Goal: Task Accomplishment & Management: Manage account settings

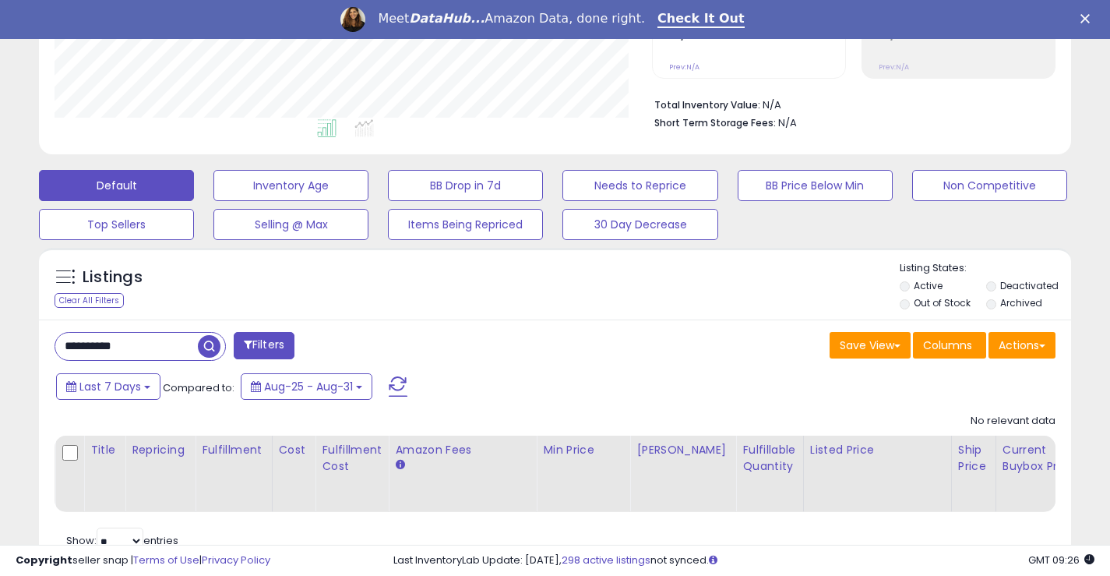
scroll to position [428, 0]
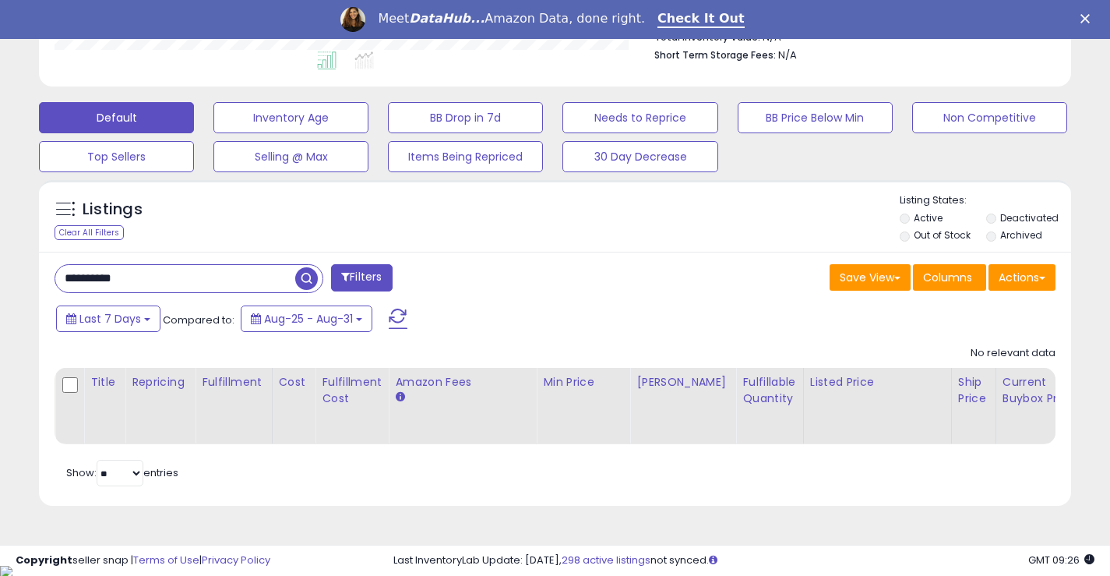
click at [156, 273] on input "**********" at bounding box center [175, 278] width 240 height 27
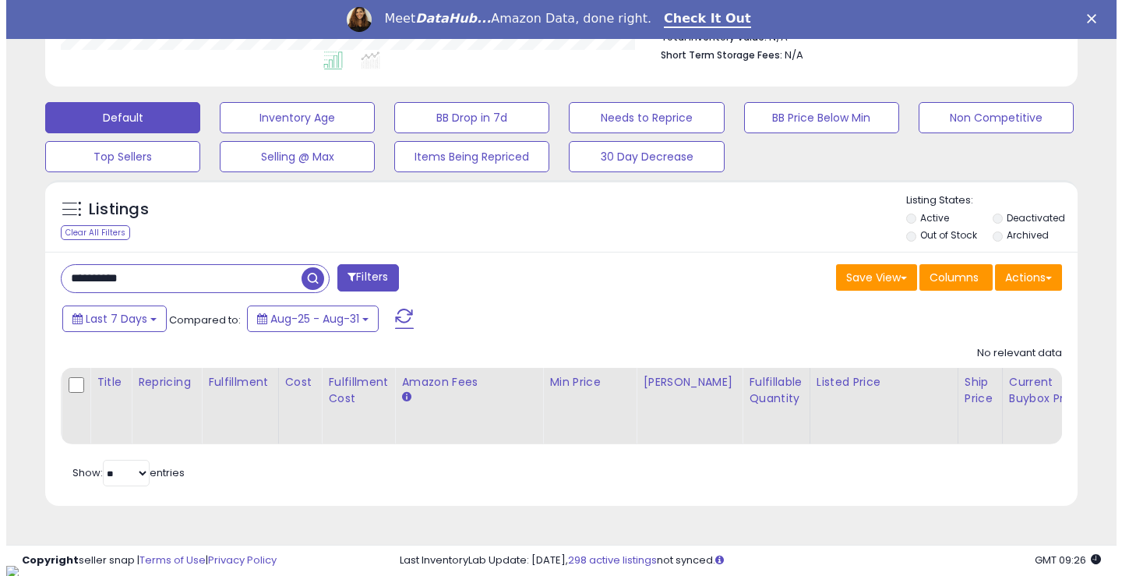
scroll to position [350, 0]
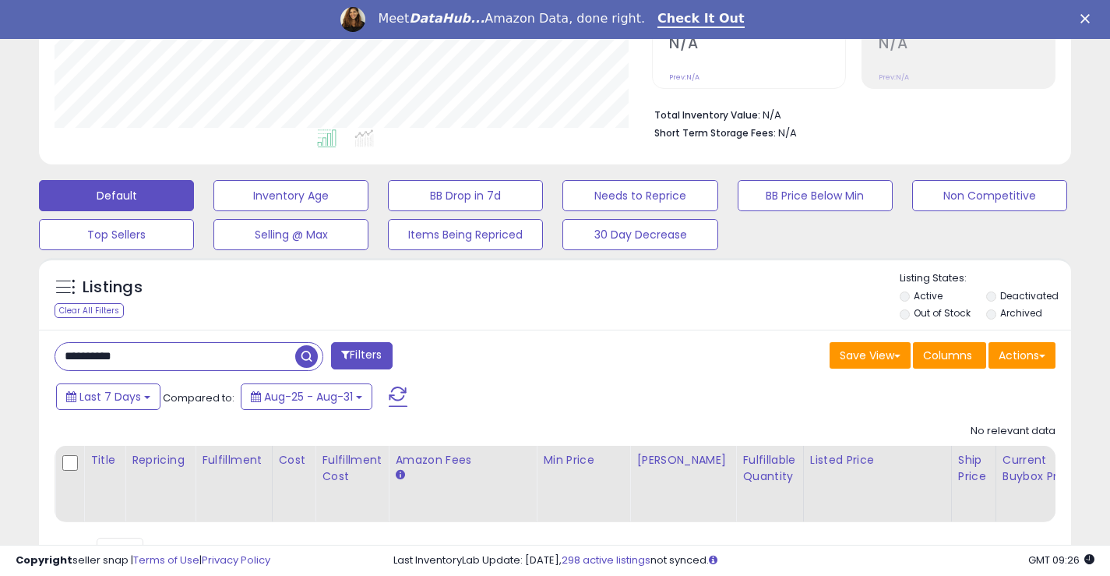
click at [1025, 296] on label "Deactivated" at bounding box center [1029, 295] width 58 height 13
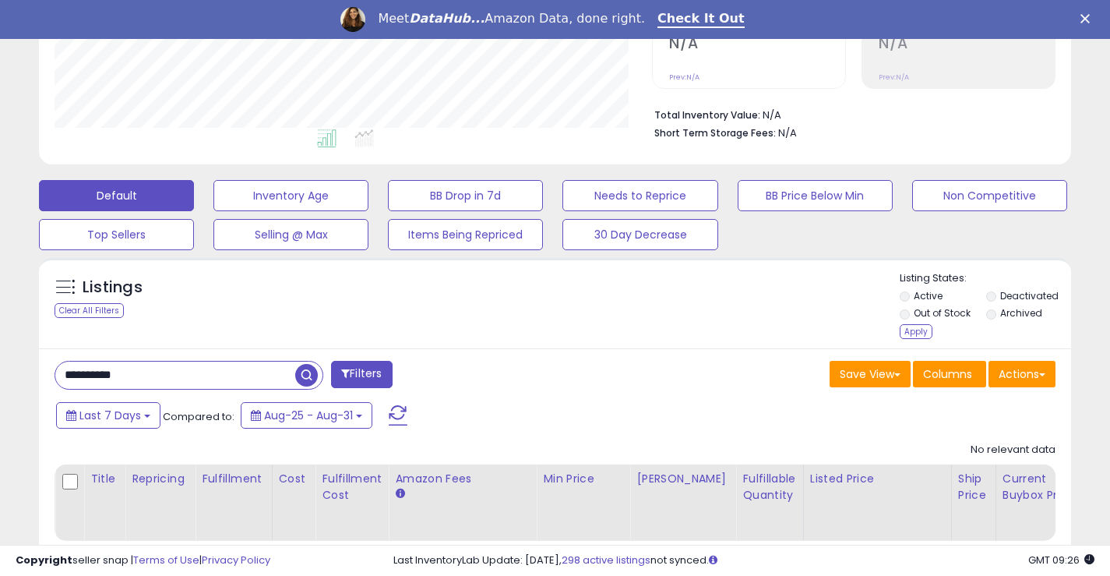
click at [1018, 316] on label "Archived" at bounding box center [1021, 312] width 42 height 13
click at [916, 334] on div "Apply" at bounding box center [916, 331] width 33 height 15
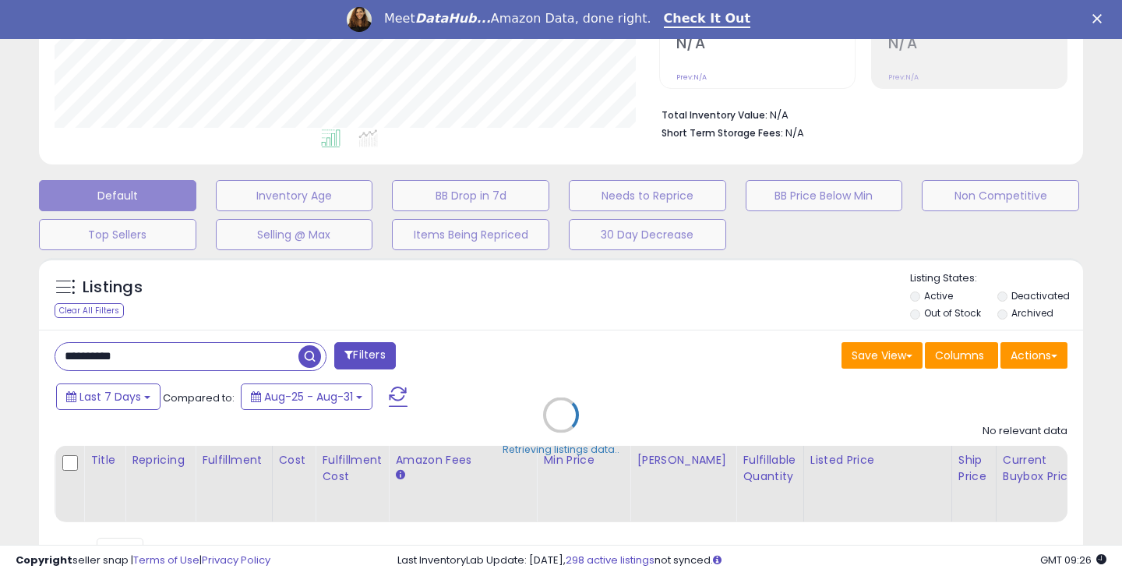
click at [169, 358] on div "Retrieving listings data.." at bounding box center [560, 426] width 1067 height 353
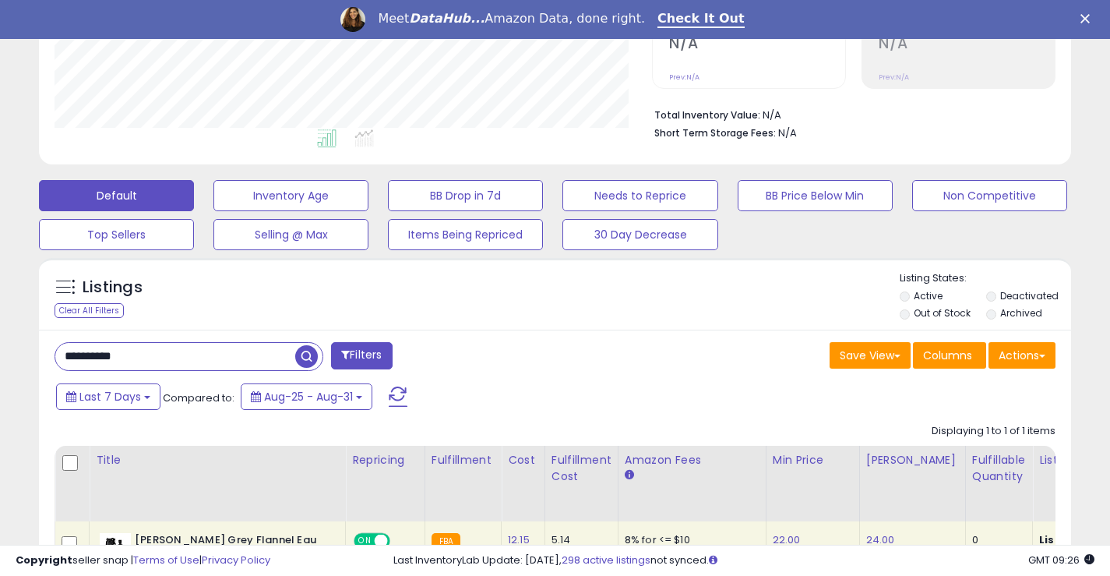
scroll to position [778835, 778557]
click at [169, 358] on input "**********" at bounding box center [175, 356] width 240 height 27
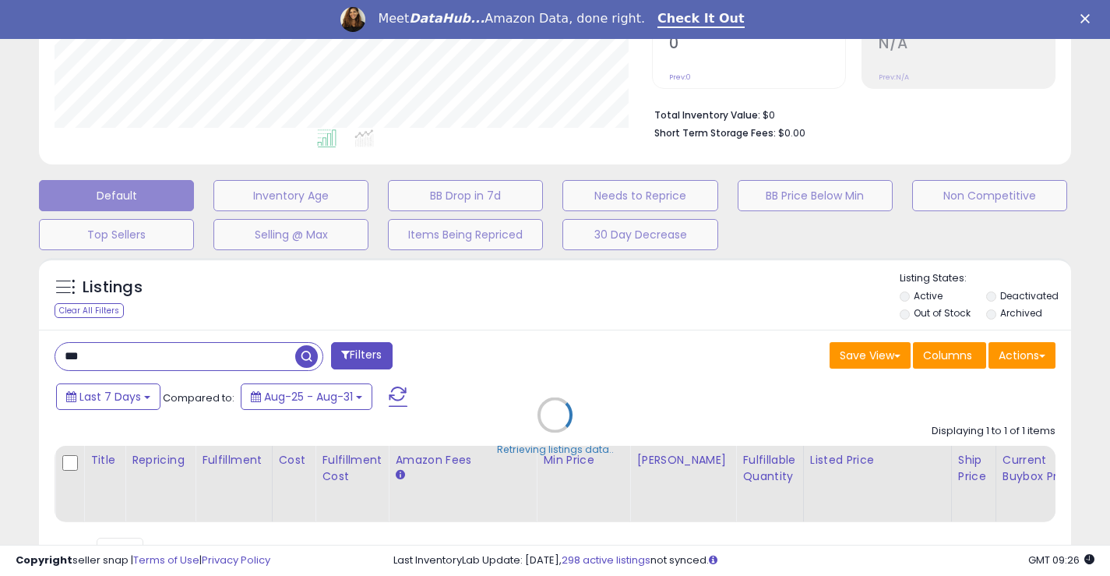
scroll to position [319, 598]
click at [169, 358] on div "Retrieving listings data.." at bounding box center [555, 426] width 1056 height 353
click at [202, 348] on div "Retrieving listings data.." at bounding box center [555, 426] width 1056 height 353
click at [182, 359] on div "Retrieving listings data.." at bounding box center [555, 426] width 1056 height 353
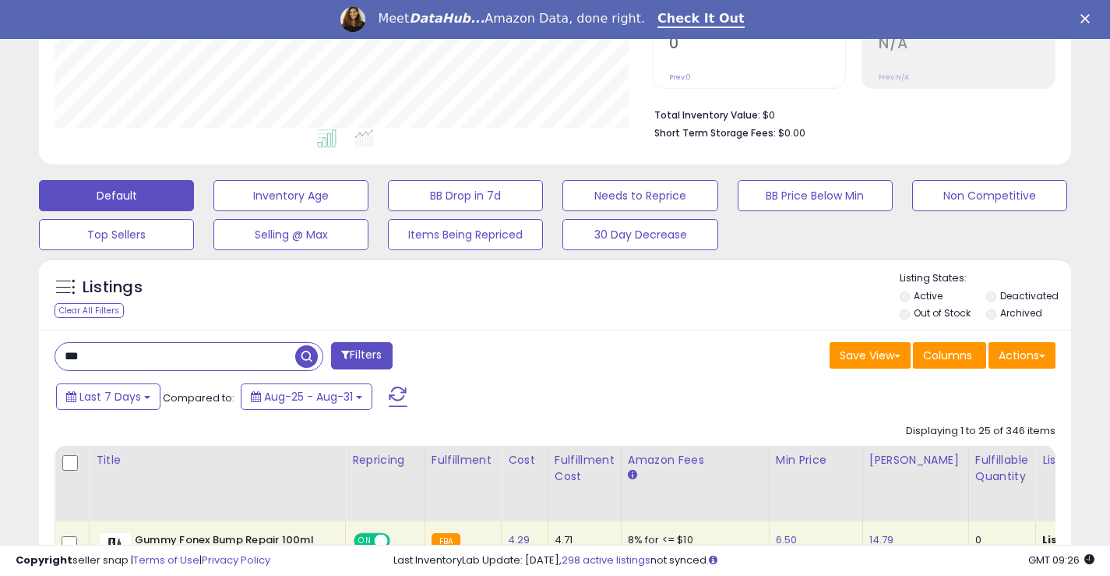
click at [99, 356] on input "***" at bounding box center [175, 356] width 240 height 27
type input "****"
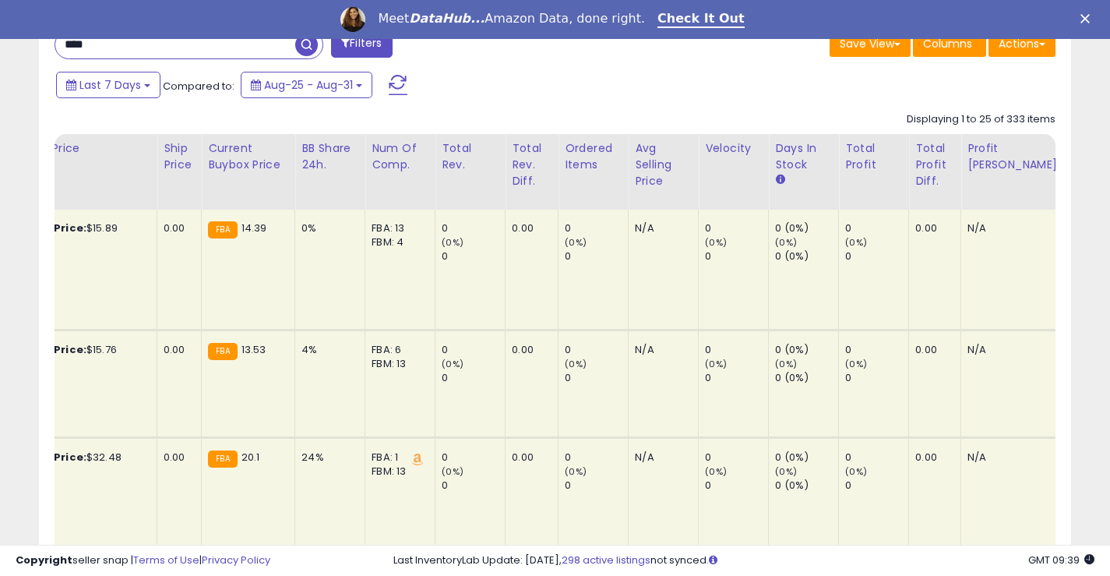
scroll to position [0, 1455]
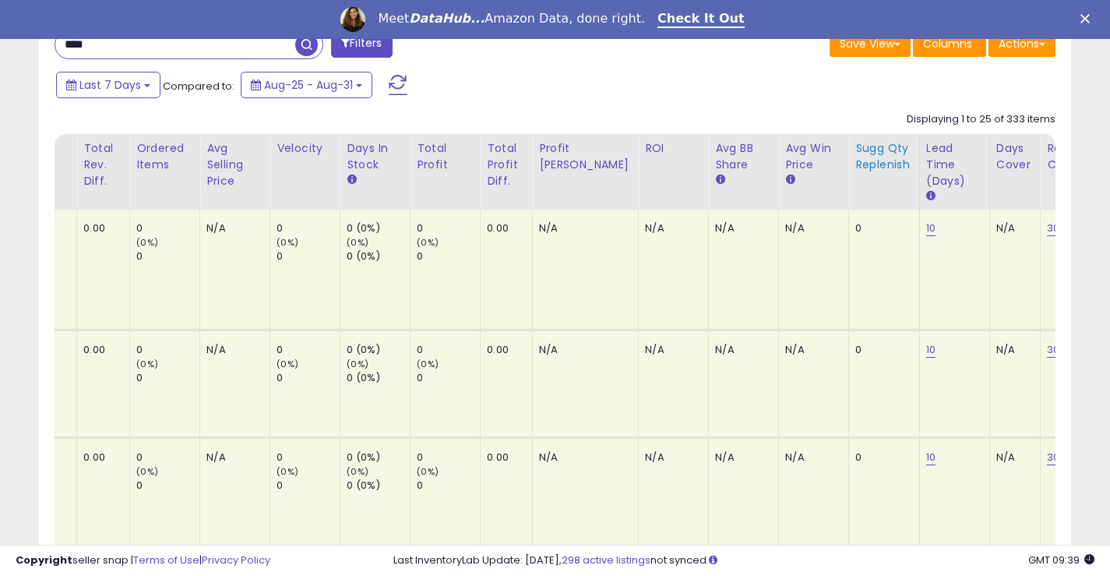
click at [856, 150] on div "Sugg Qty Replenish" at bounding box center [885, 156] width 58 height 33
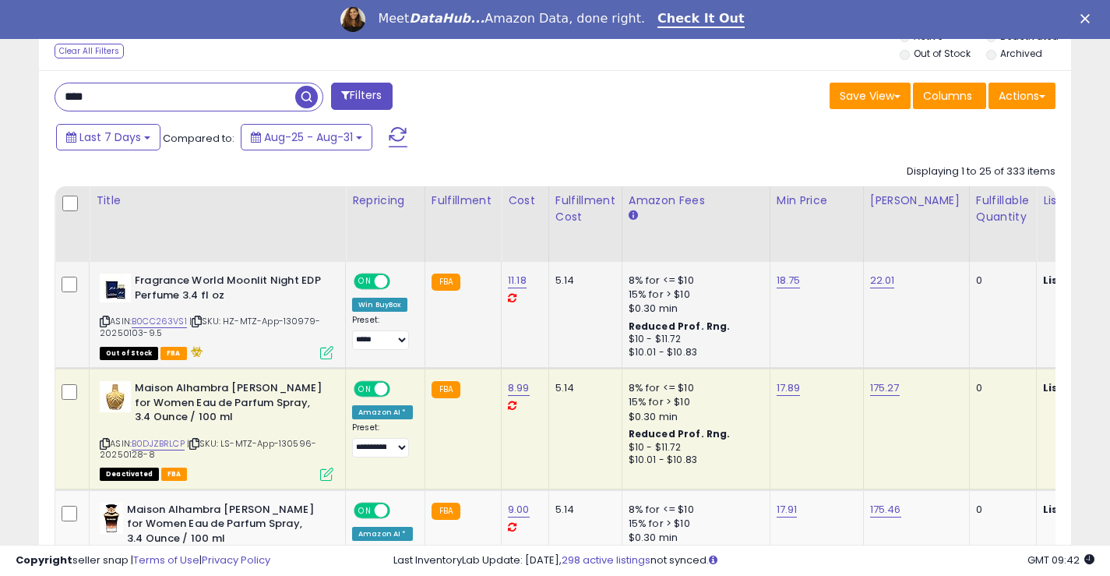
scroll to position [599, 0]
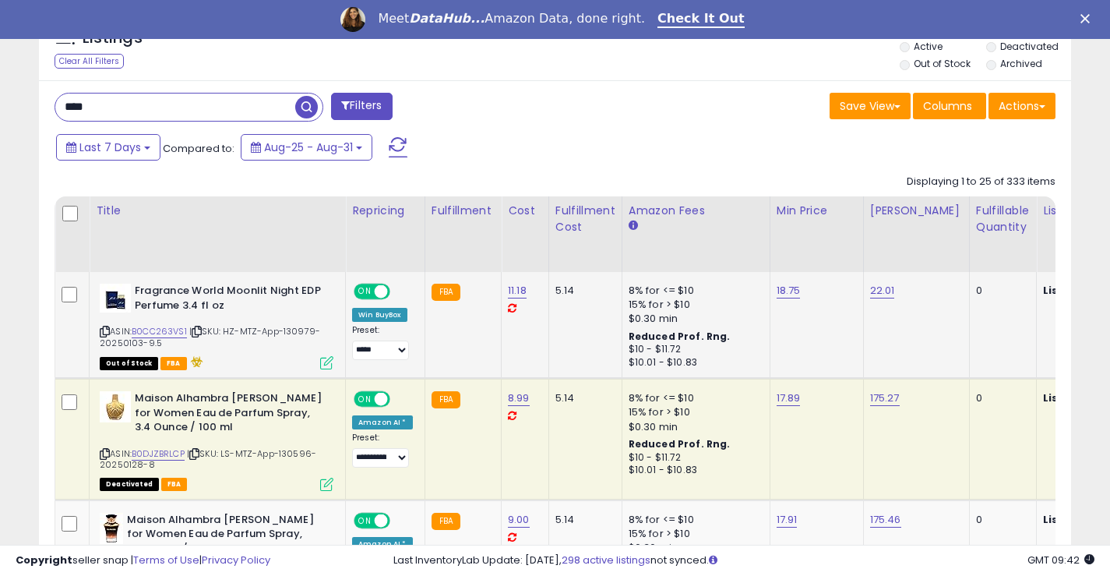
click at [115, 329] on div "ASIN: B0CC263VS1 | SKU: HZ-MTZ-App-130979-20250103-9.5 Out of Stock FBA" at bounding box center [217, 326] width 234 height 84
click at [103, 327] on icon at bounding box center [105, 331] width 10 height 9
click at [108, 451] on icon at bounding box center [105, 454] width 10 height 9
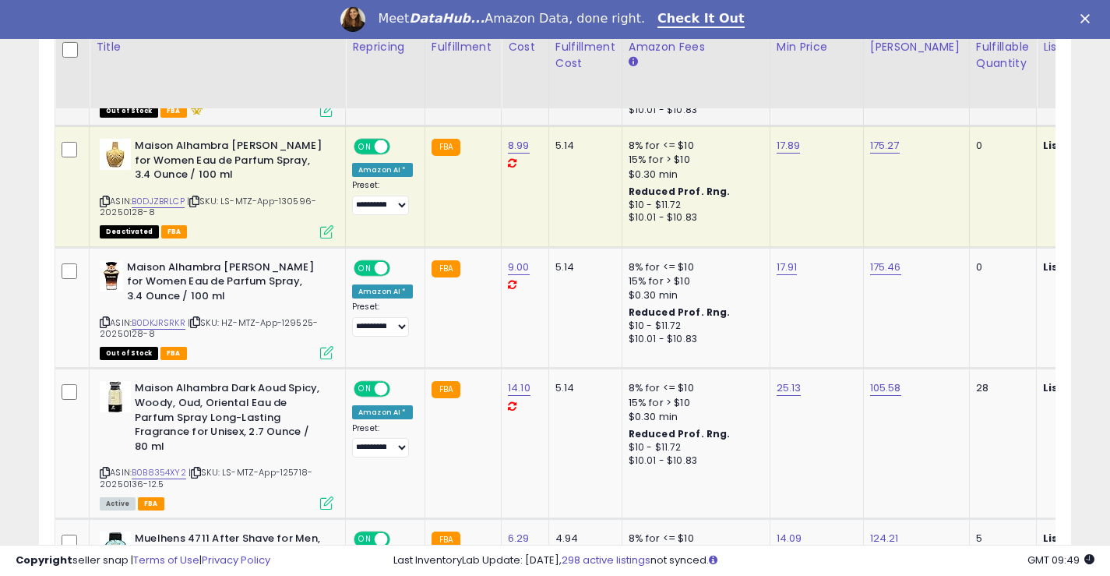
scroll to position [911, 0]
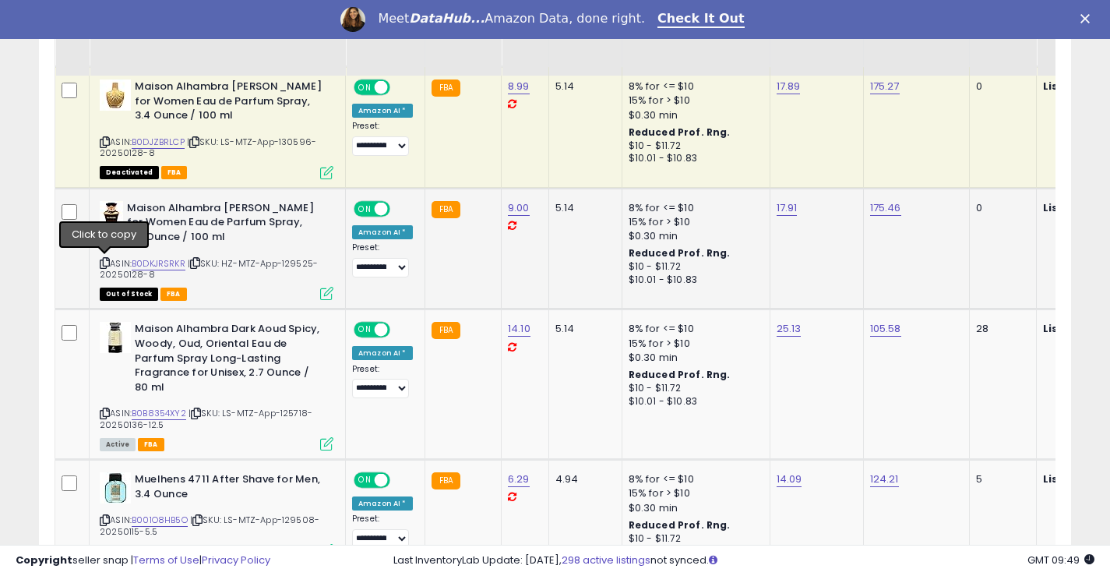
click at [105, 259] on icon at bounding box center [105, 263] width 10 height 9
click at [104, 411] on icon at bounding box center [105, 413] width 10 height 9
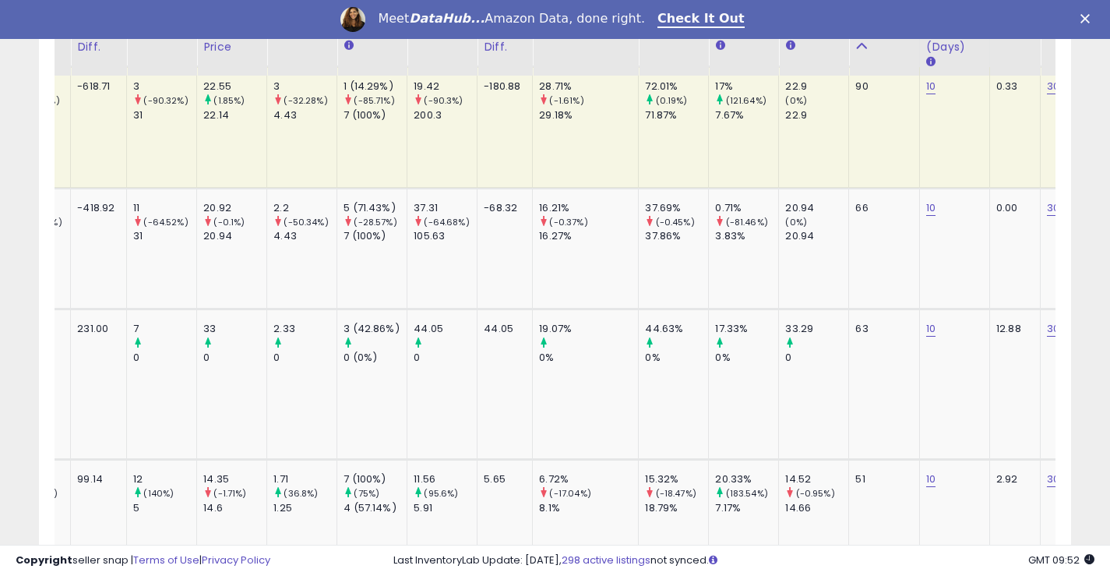
scroll to position [0, 0]
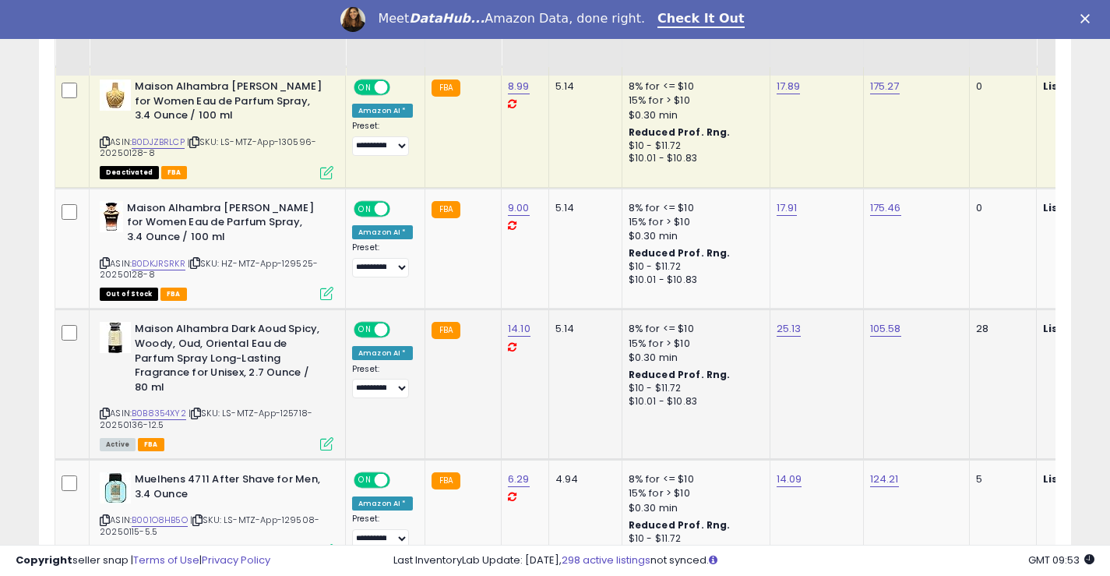
click at [103, 411] on icon at bounding box center [105, 413] width 10 height 9
click at [107, 417] on icon at bounding box center [105, 413] width 10 height 9
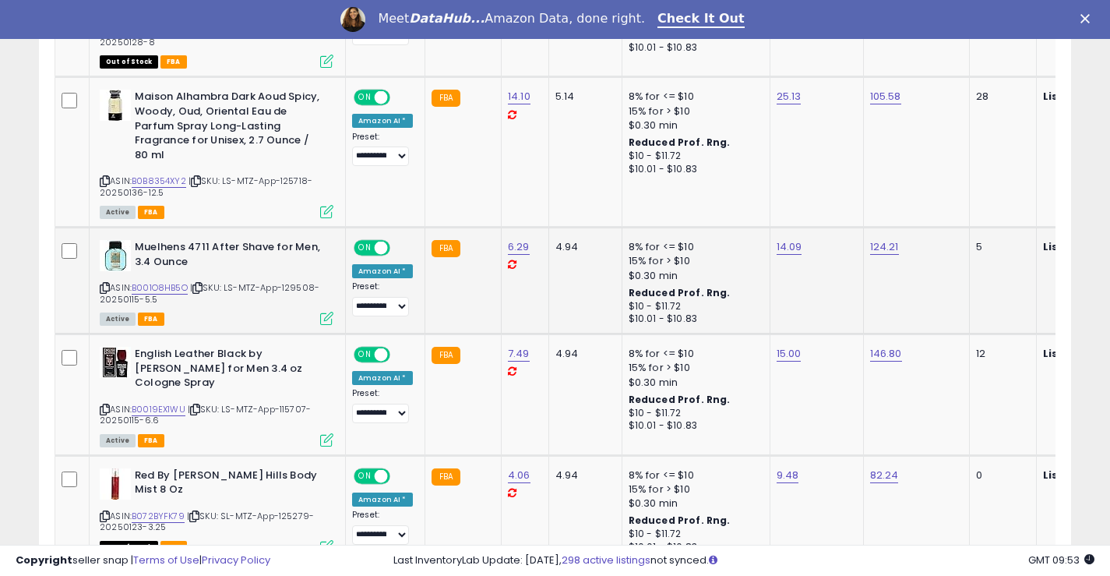
scroll to position [1145, 0]
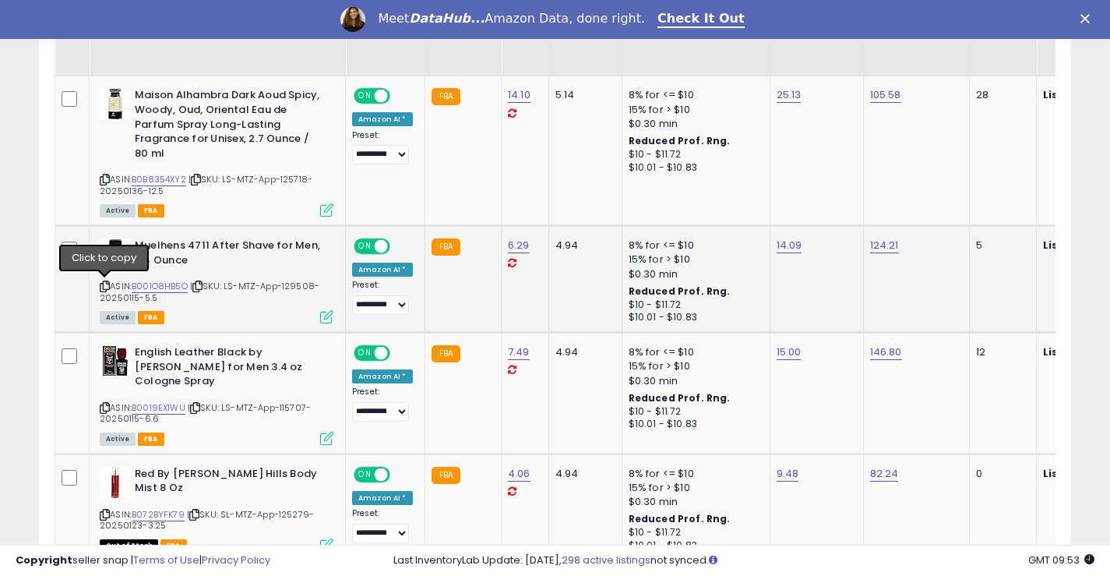
click at [104, 290] on icon at bounding box center [105, 286] width 10 height 9
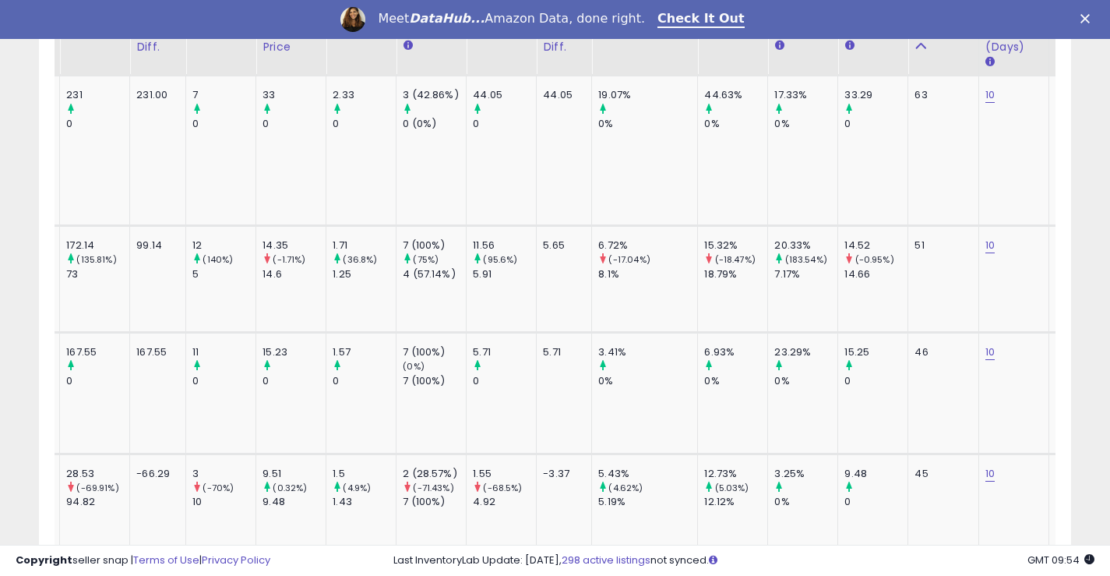
scroll to position [0, 0]
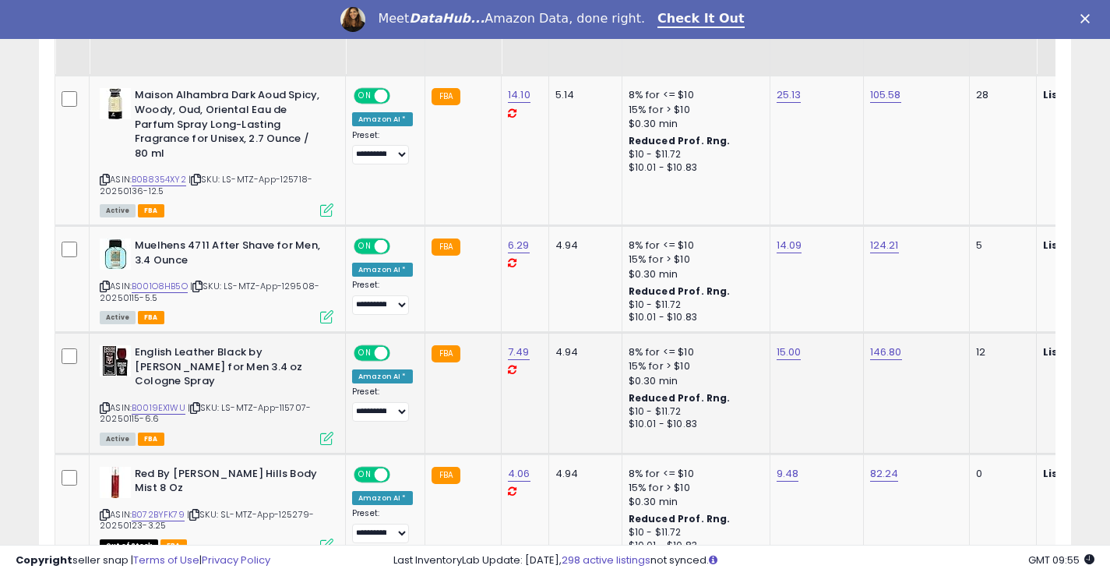
click at [113, 392] on div "ASIN: B0019EX1WU | SKU: LS-MTZ-App-115707-20250115-6.6 Active FBA" at bounding box center [217, 394] width 234 height 98
click at [100, 404] on icon at bounding box center [105, 408] width 10 height 9
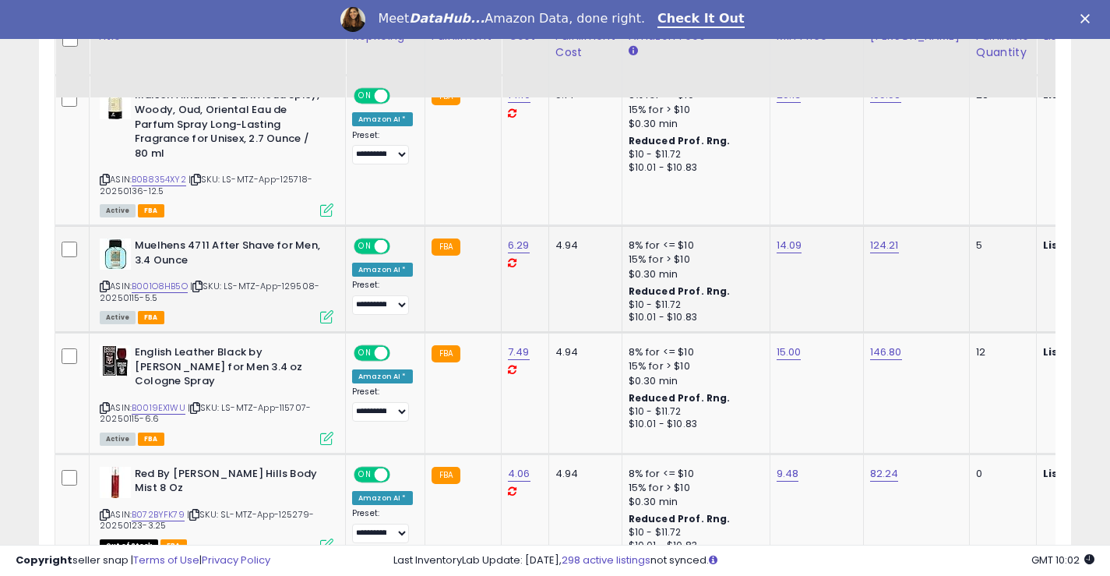
scroll to position [1300, 0]
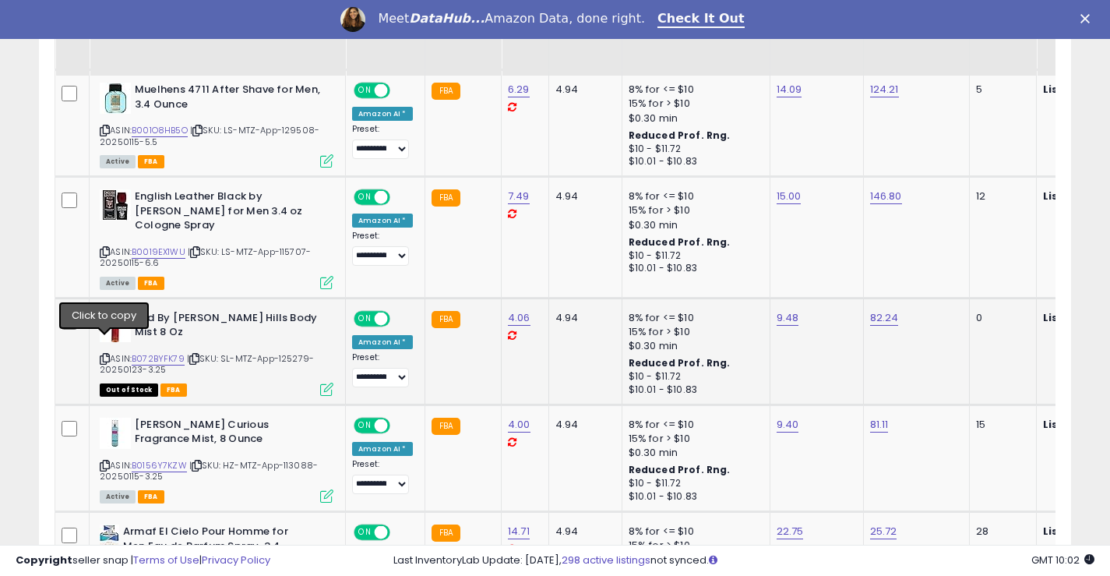
click at [104, 355] on icon at bounding box center [105, 359] width 10 height 9
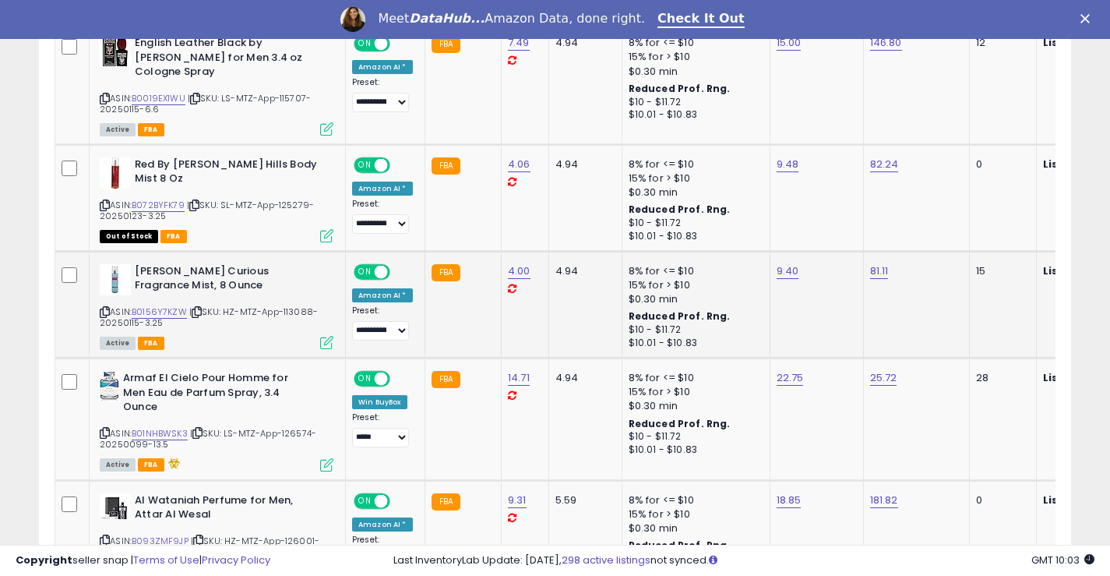
scroll to position [1456, 0]
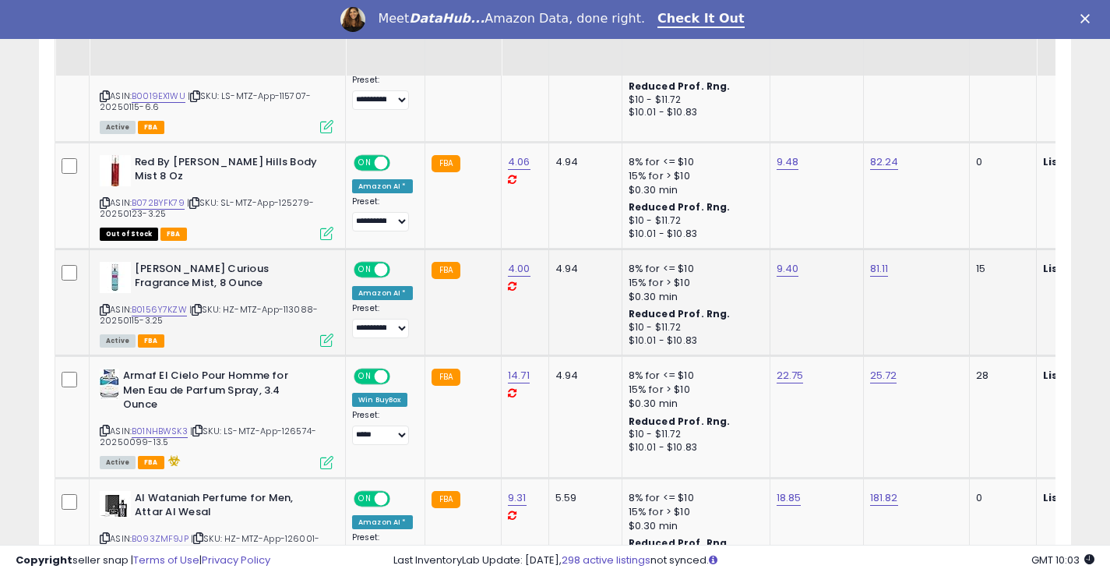
click at [110, 293] on div "ASIN: B0156Y7KZW | SKU: HZ-MTZ-App-113088-20250115-3.25 Active FBA" at bounding box center [217, 303] width 234 height 83
click at [105, 305] on icon at bounding box center [105, 309] width 10 height 9
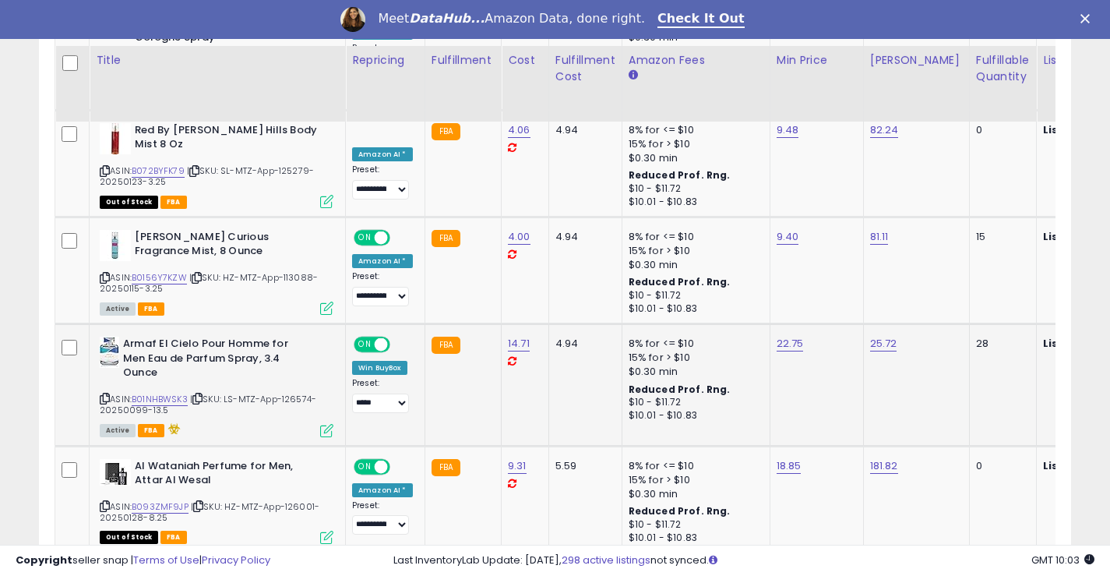
scroll to position [1534, 0]
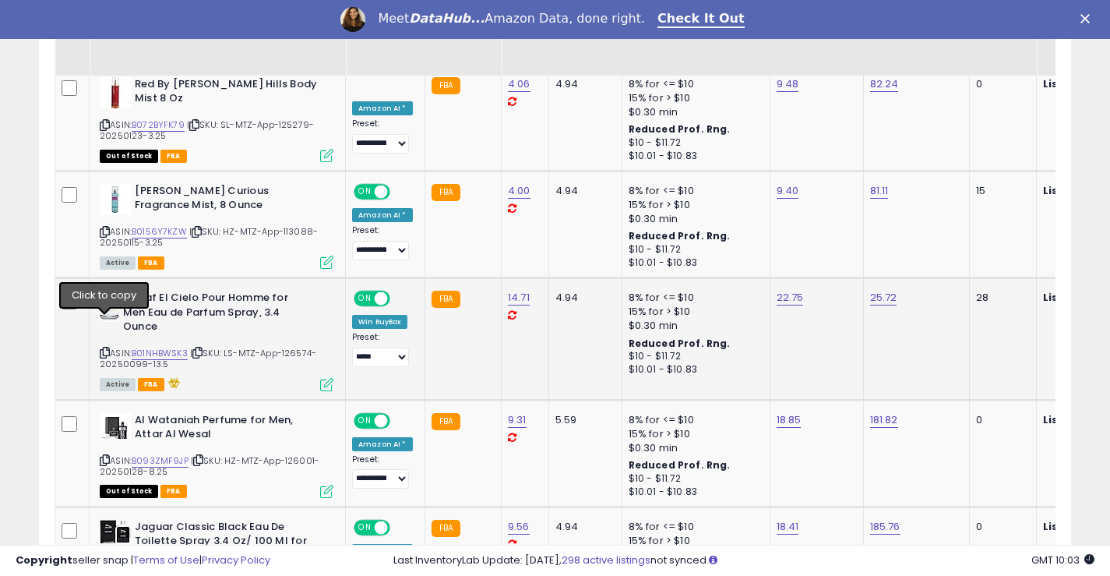
click at [103, 348] on icon at bounding box center [105, 352] width 10 height 9
click at [102, 348] on icon at bounding box center [105, 352] width 10 height 9
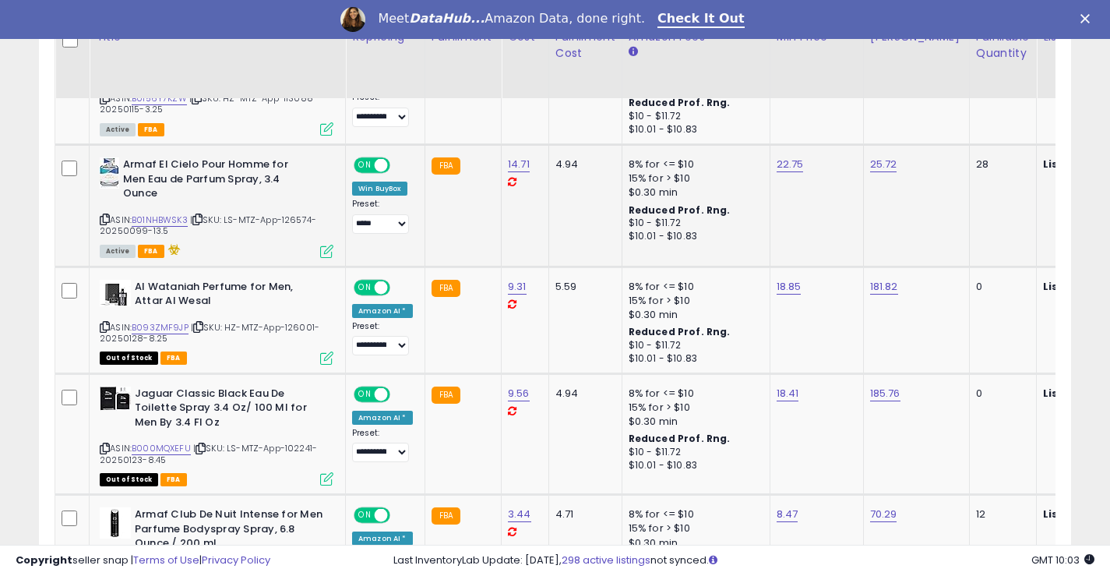
scroll to position [1690, 0]
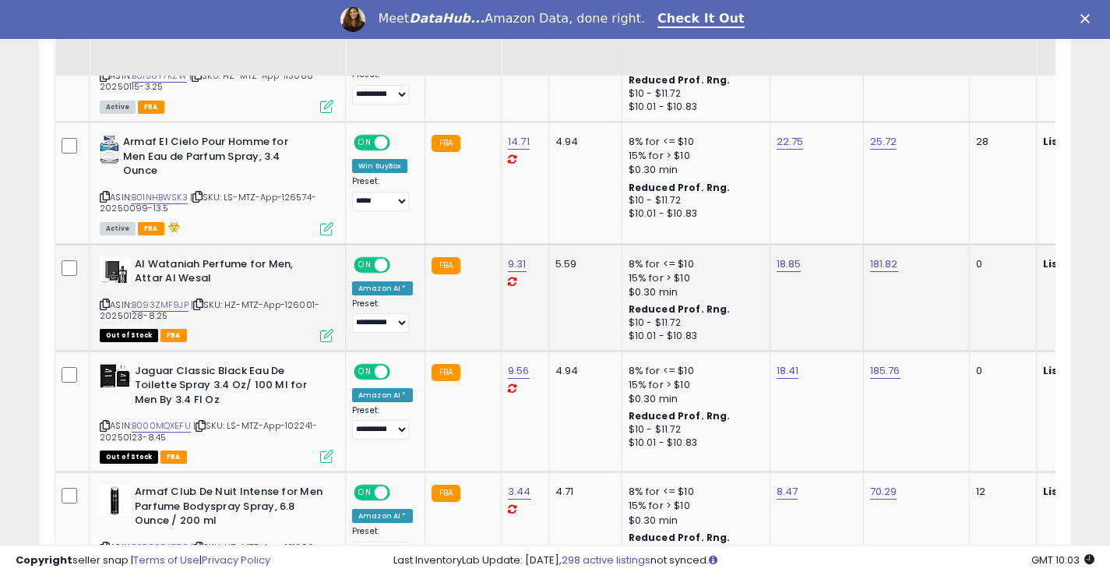
click at [110, 273] on div "ASIN: B093ZMF9JP | SKU: HZ-MTZ-App-126001-20250128-8.25 Out of Stock FBA" at bounding box center [217, 298] width 234 height 83
click at [104, 300] on icon at bounding box center [105, 304] width 10 height 9
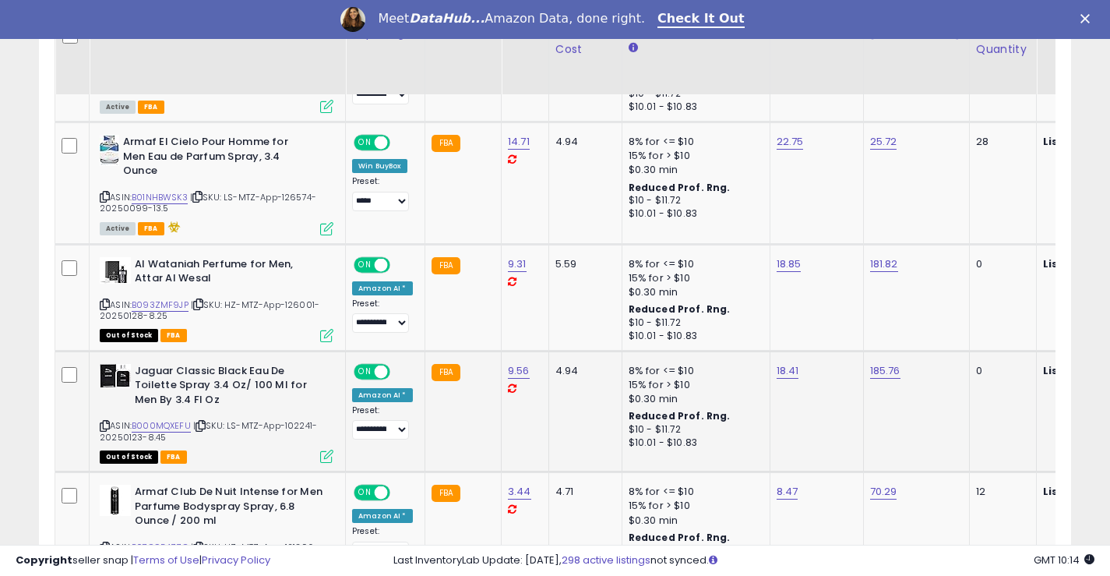
scroll to position [1768, 0]
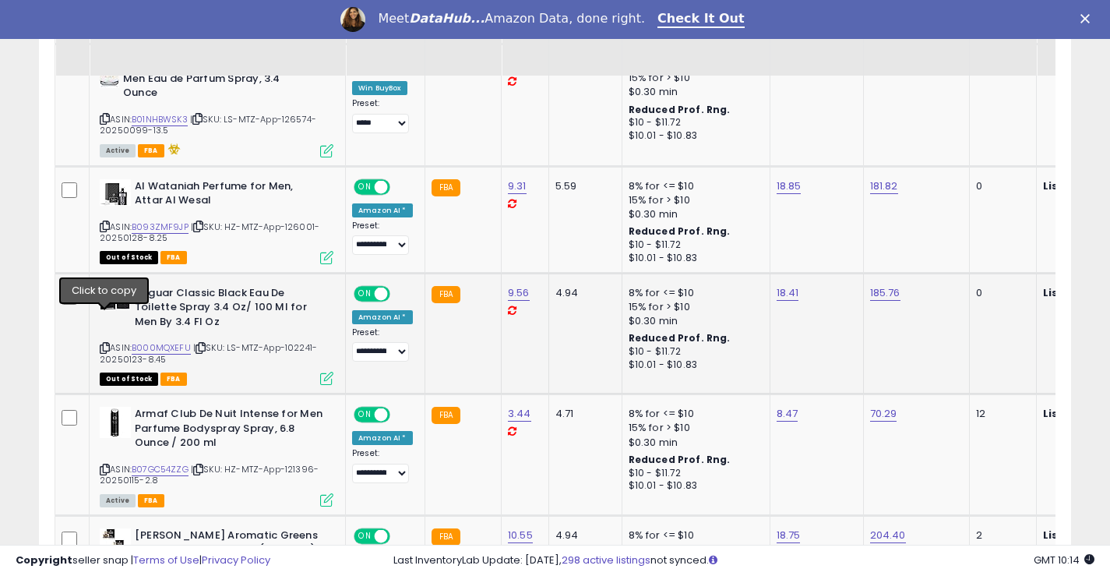
click at [107, 344] on icon at bounding box center [105, 348] width 10 height 9
drag, startPoint x: 107, startPoint y: 319, endPoint x: 192, endPoint y: 187, distance: 157.3
click at [108, 344] on icon at bounding box center [105, 348] width 10 height 9
click at [104, 344] on icon at bounding box center [105, 348] width 10 height 9
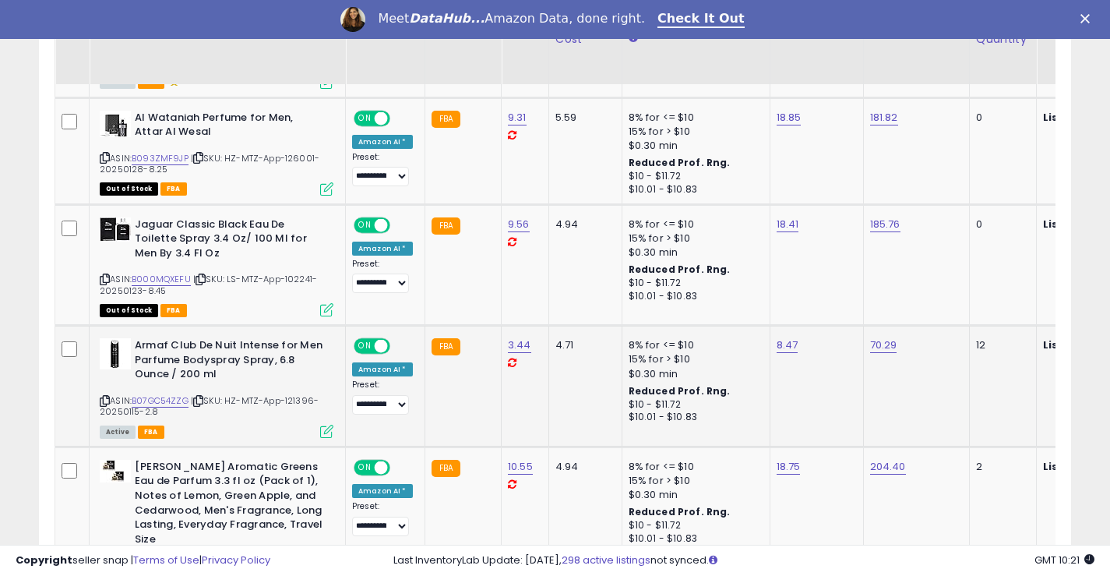
scroll to position [1846, 0]
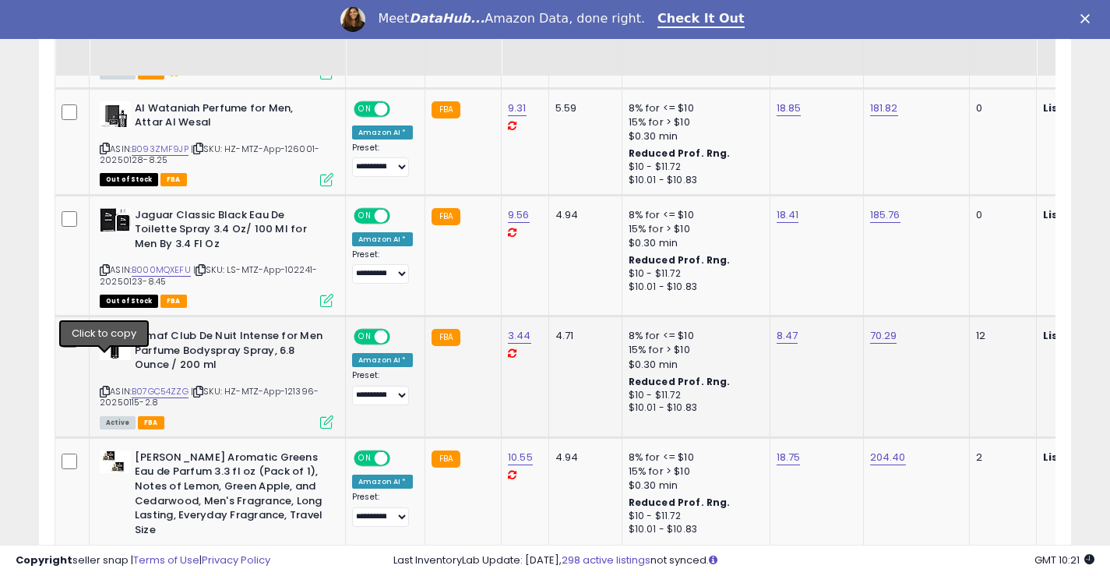
click at [102, 387] on icon at bounding box center [105, 391] width 10 height 9
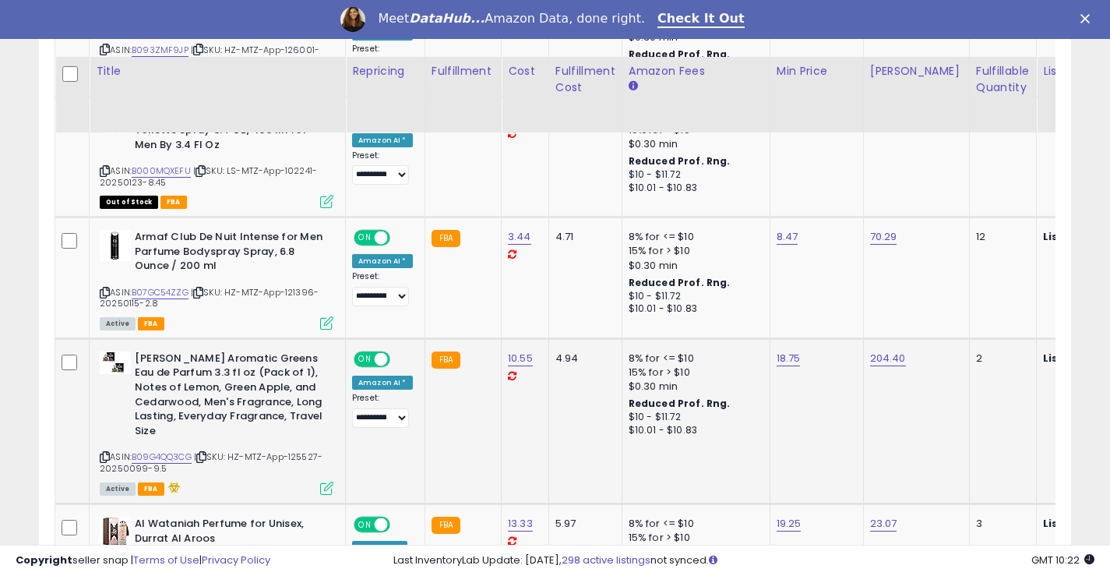
scroll to position [2002, 0]
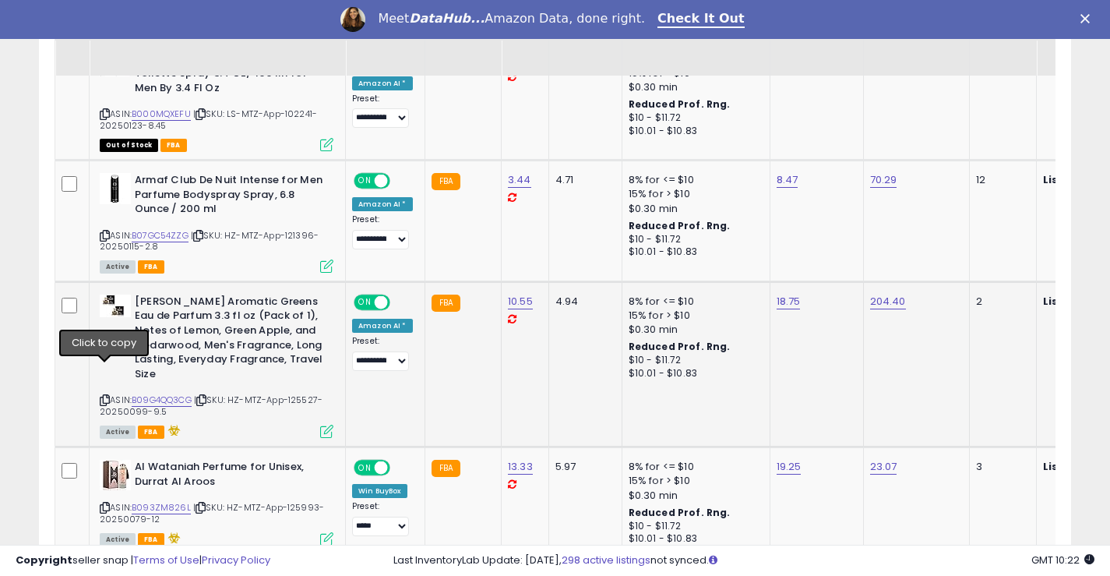
click at [103, 396] on icon at bounding box center [105, 400] width 10 height 9
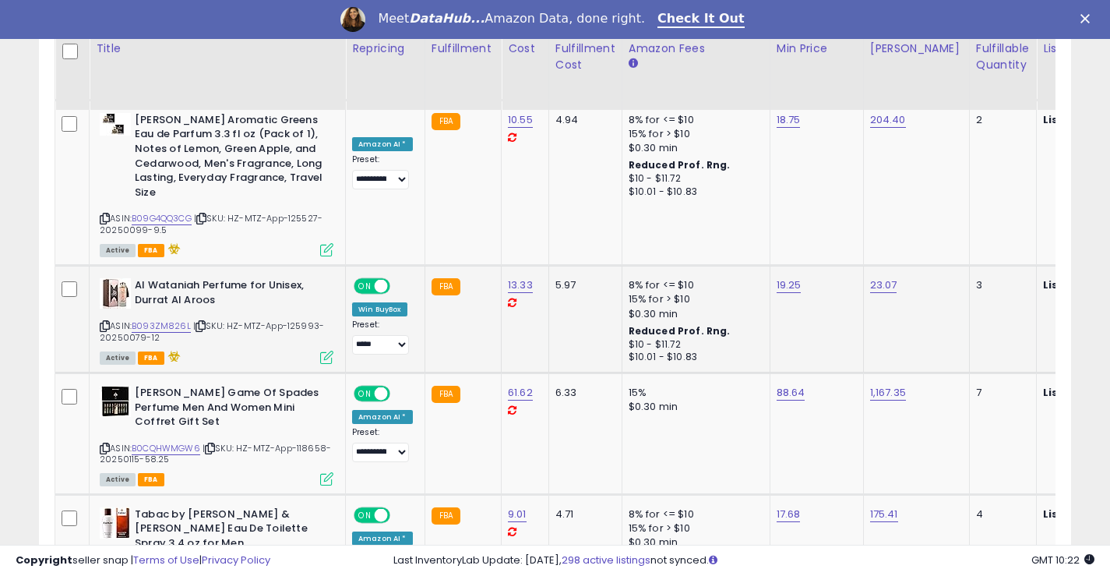
scroll to position [2235, 0]
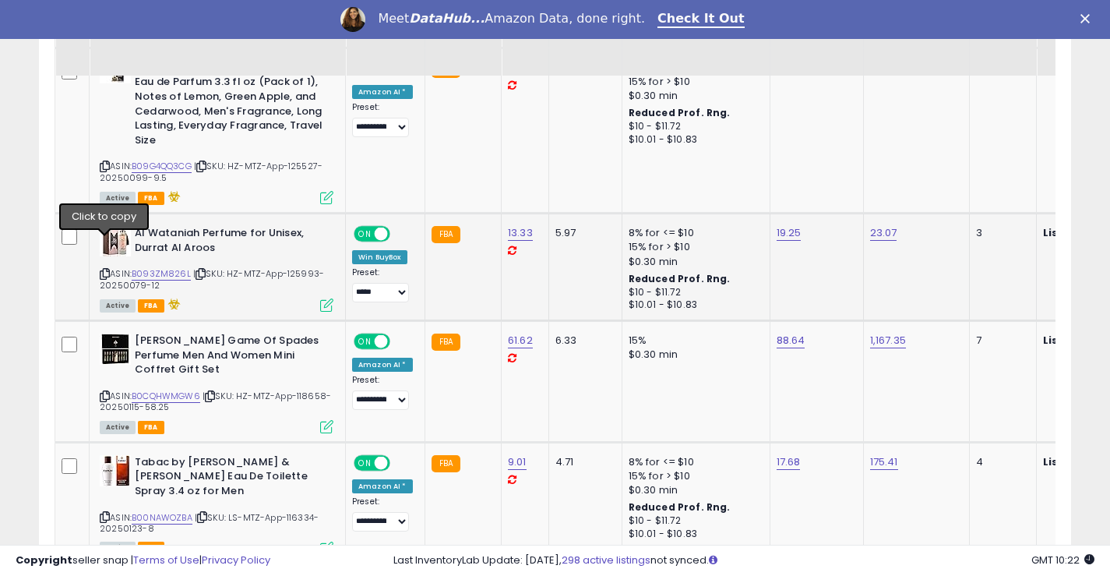
click at [102, 270] on icon at bounding box center [105, 274] width 10 height 9
click at [104, 392] on icon at bounding box center [105, 396] width 10 height 9
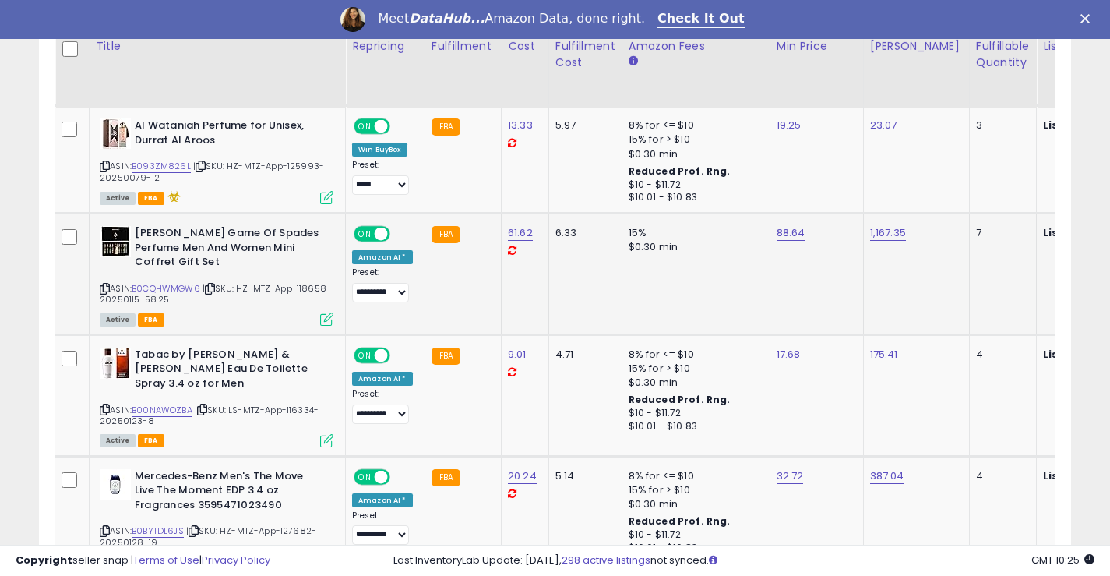
scroll to position [2391, 0]
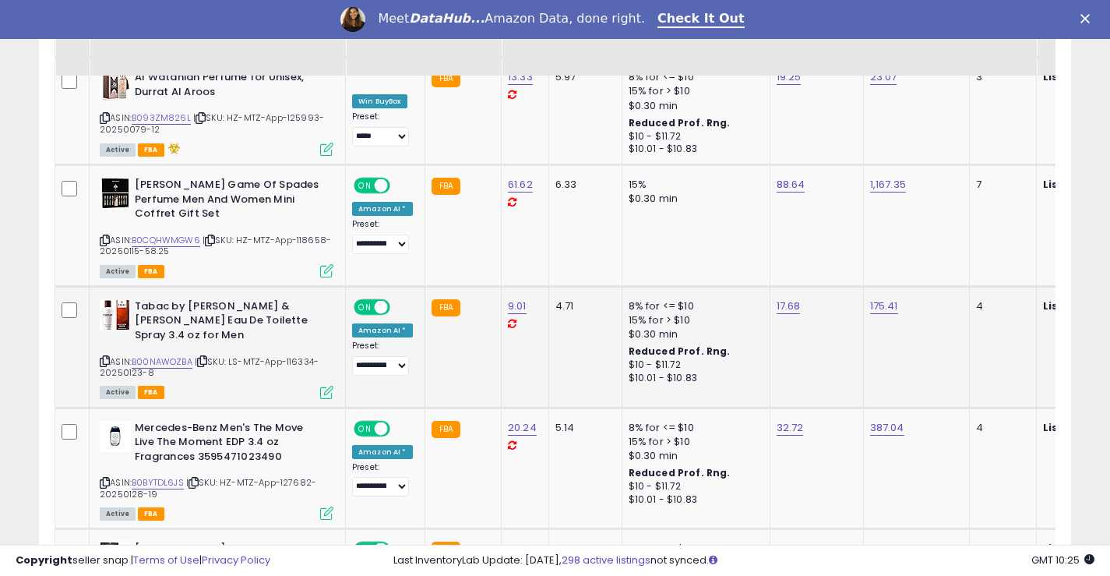
click at [104, 357] on icon at bounding box center [105, 361] width 10 height 9
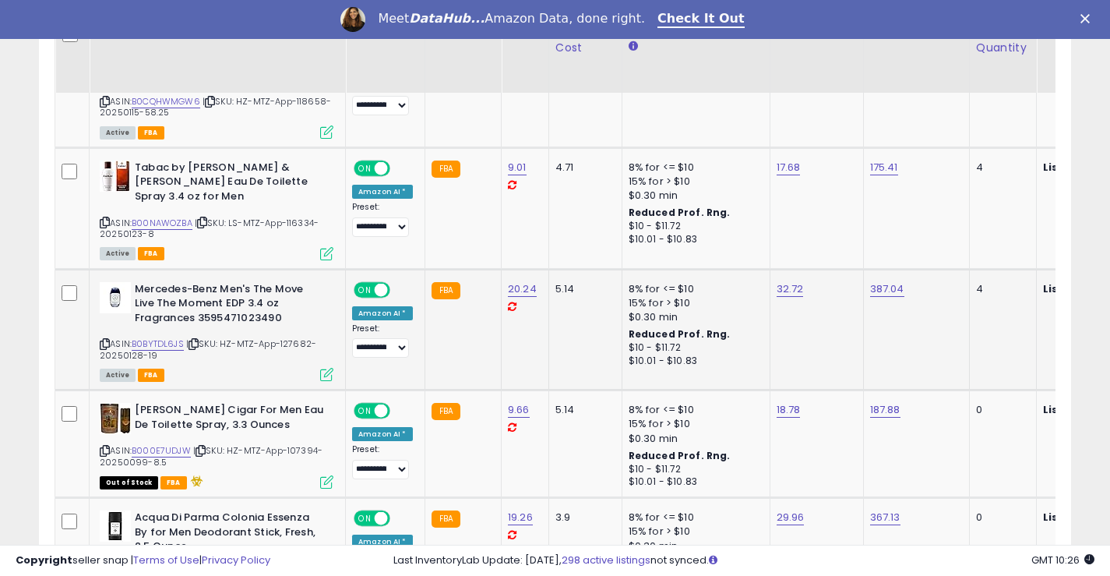
scroll to position [2547, 0]
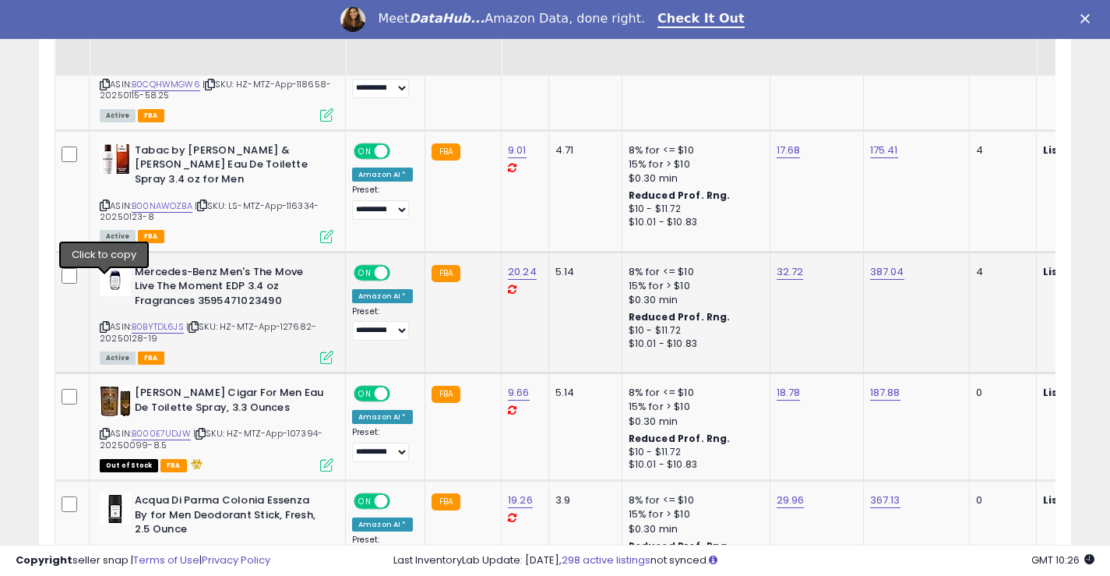
click at [104, 323] on icon at bounding box center [105, 327] width 10 height 9
click at [111, 386] on div "ASIN: B000E7UDJW | SKU: HZ-MTZ-App-107394-20250099-8.5 Out of Stock FBA" at bounding box center [217, 428] width 234 height 84
click at [103, 429] on icon at bounding box center [105, 433] width 10 height 9
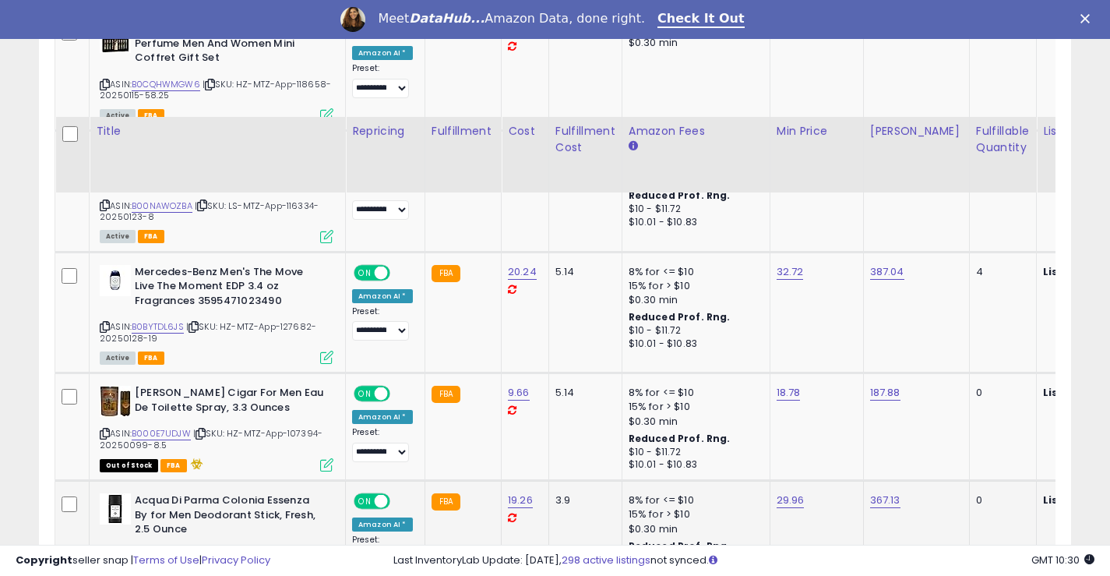
scroll to position [2703, 0]
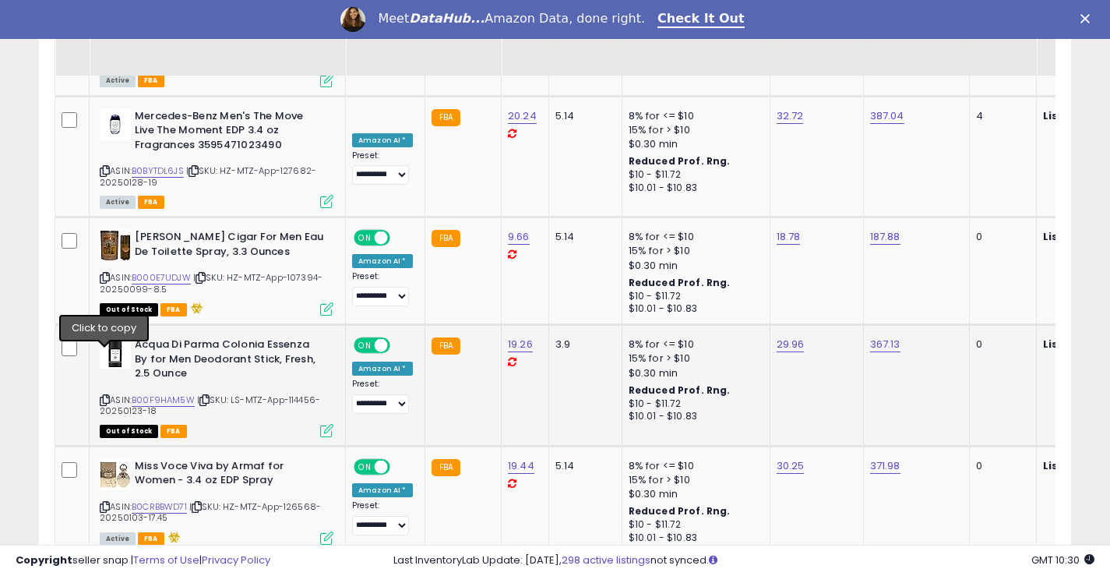
click at [104, 396] on icon at bounding box center [105, 400] width 10 height 9
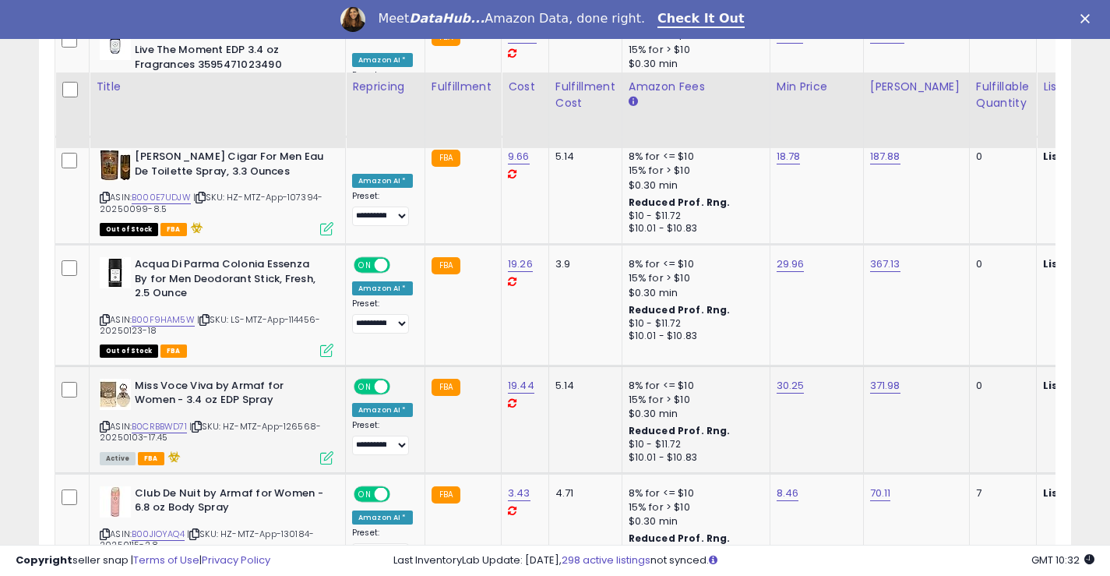
scroll to position [2859, 0]
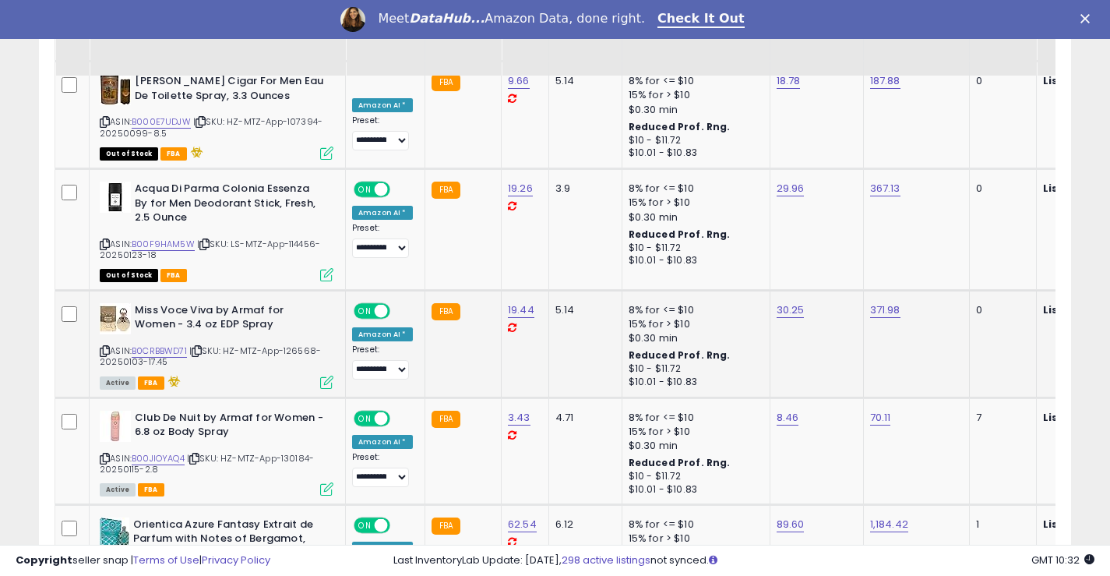
click at [104, 347] on icon at bounding box center [105, 351] width 10 height 9
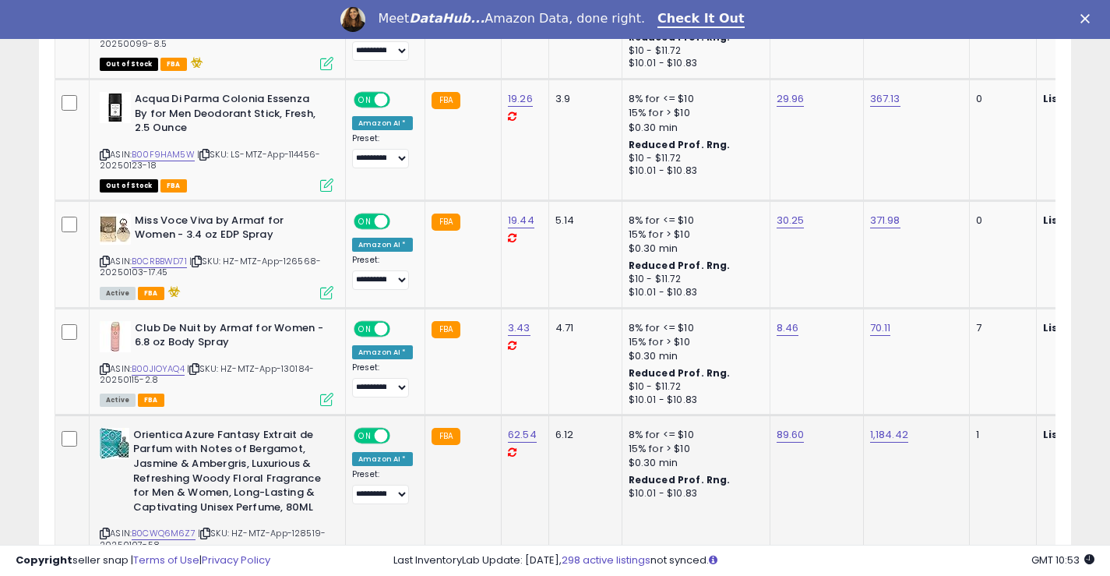
scroll to position [3015, 0]
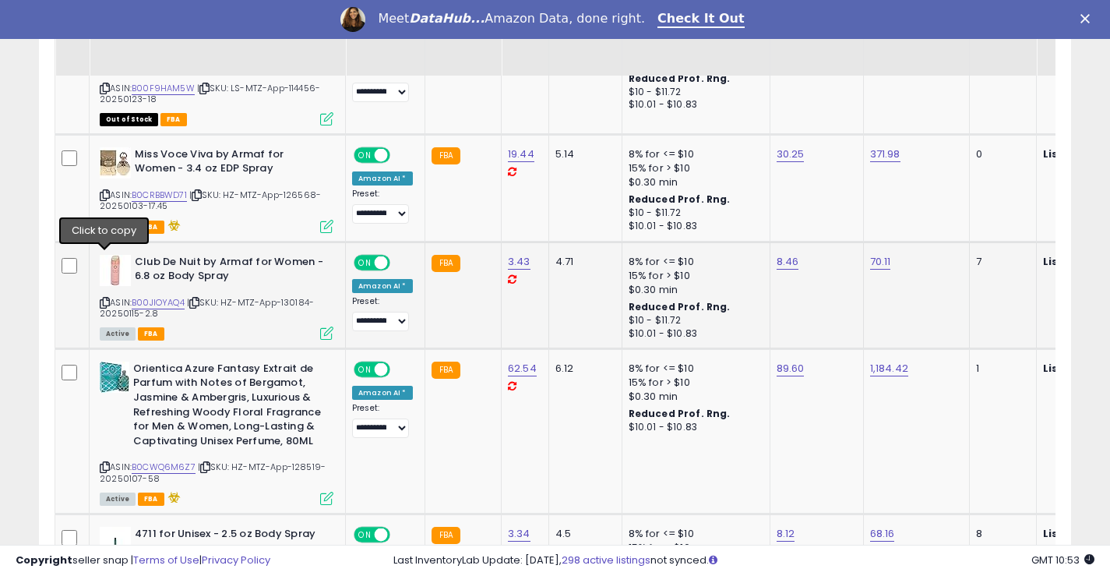
click at [105, 298] on icon at bounding box center [105, 302] width 10 height 9
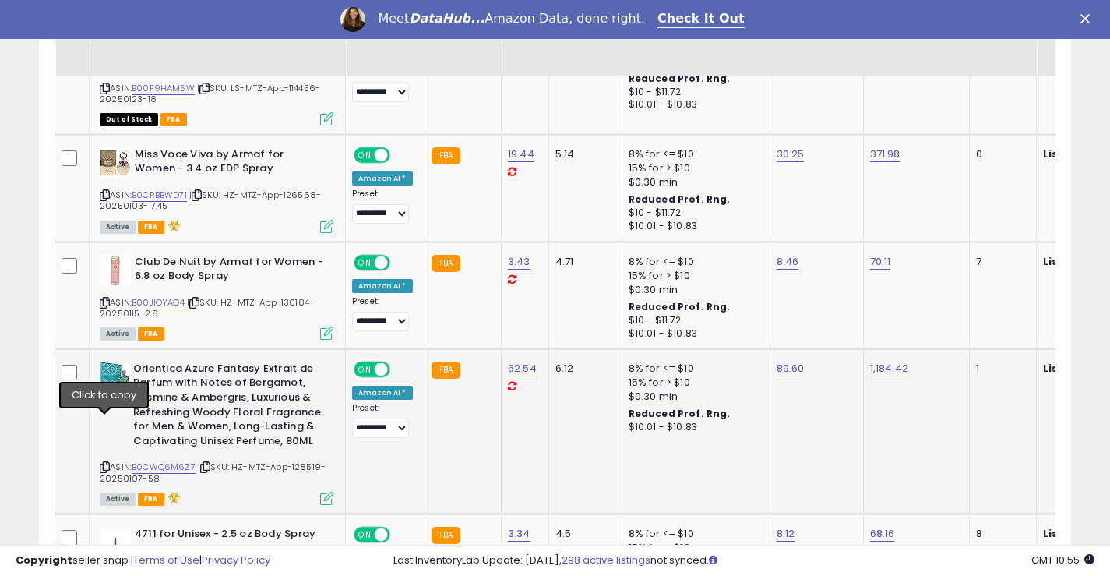
click at [109, 463] on icon at bounding box center [105, 467] width 10 height 9
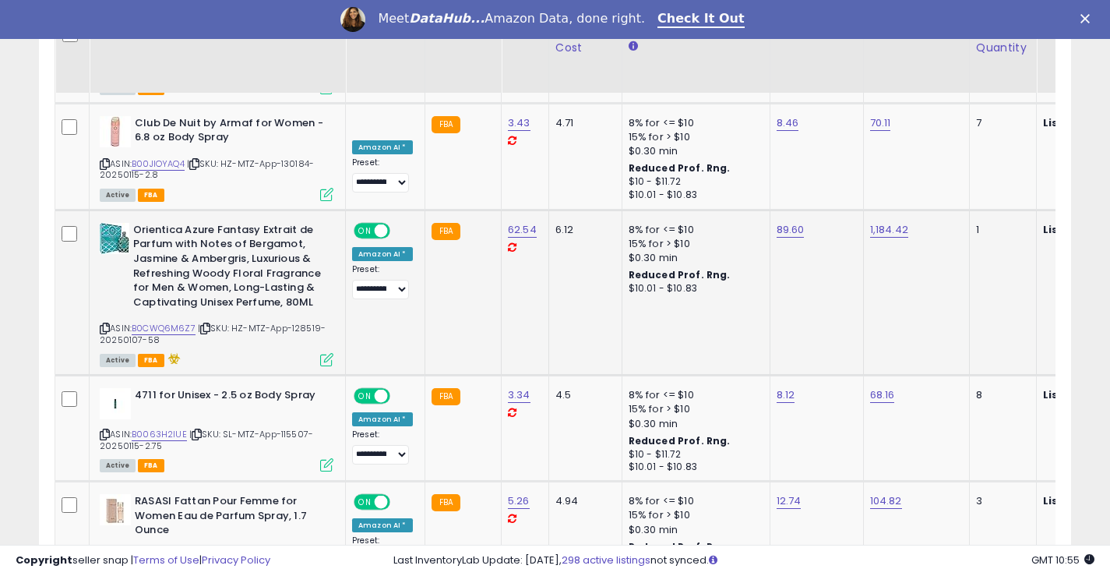
scroll to position [3170, 0]
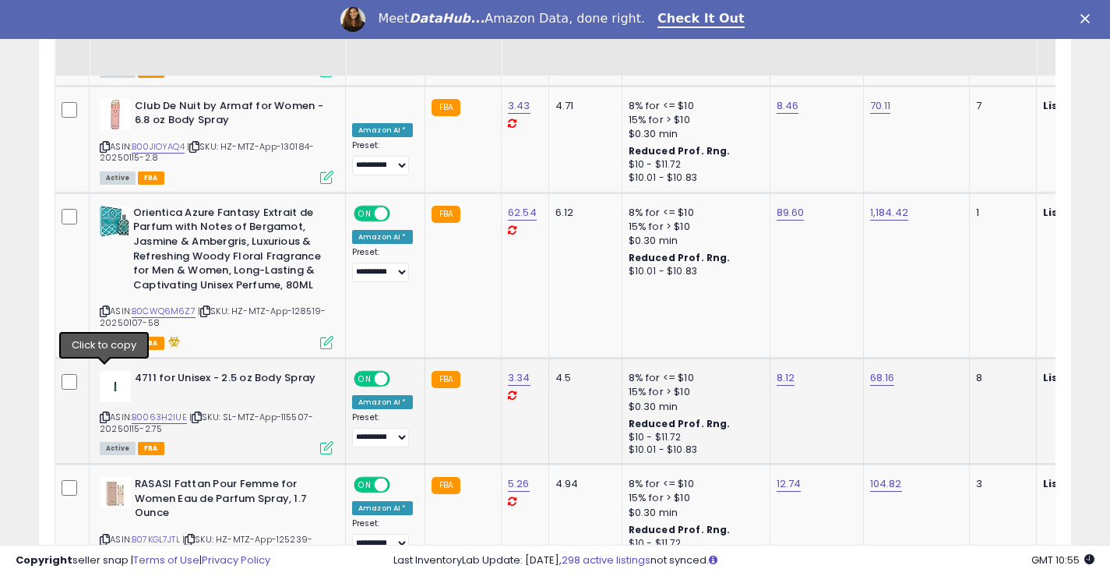
click at [104, 413] on icon at bounding box center [105, 417] width 10 height 9
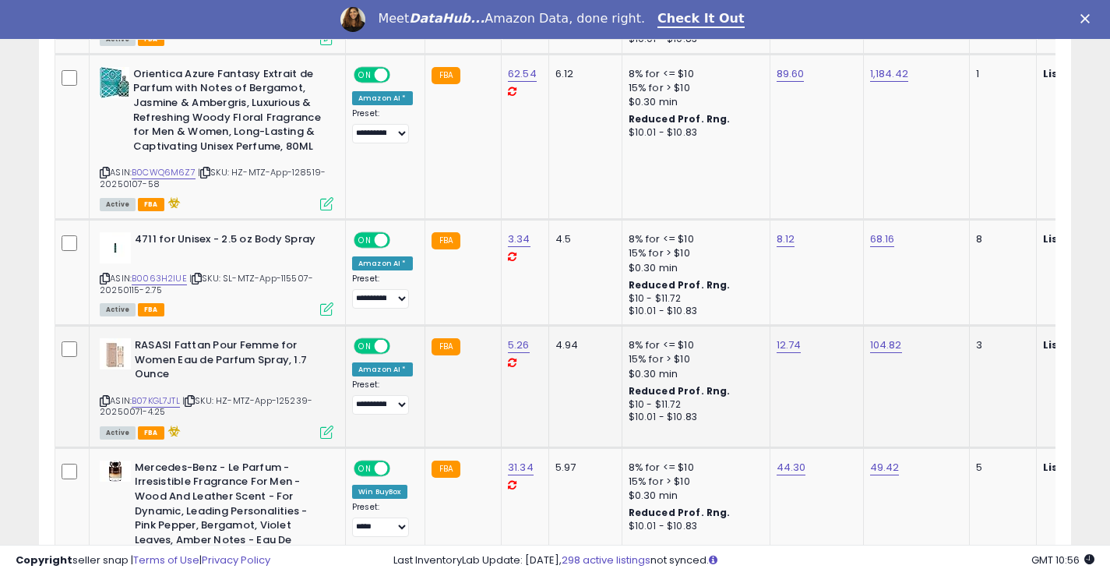
scroll to position [3326, 0]
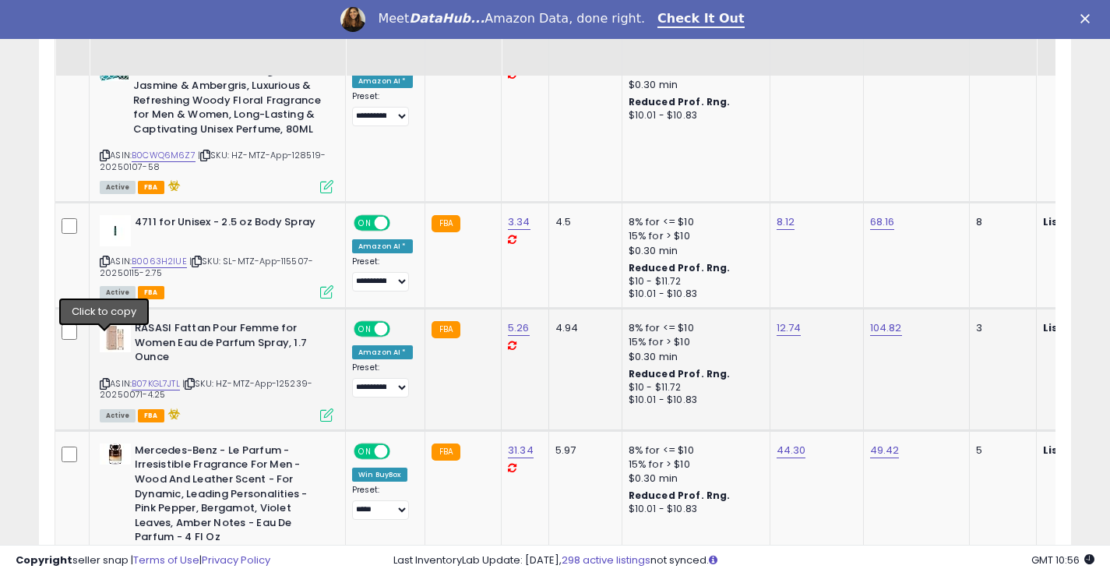
click at [105, 379] on icon at bounding box center [105, 383] width 10 height 9
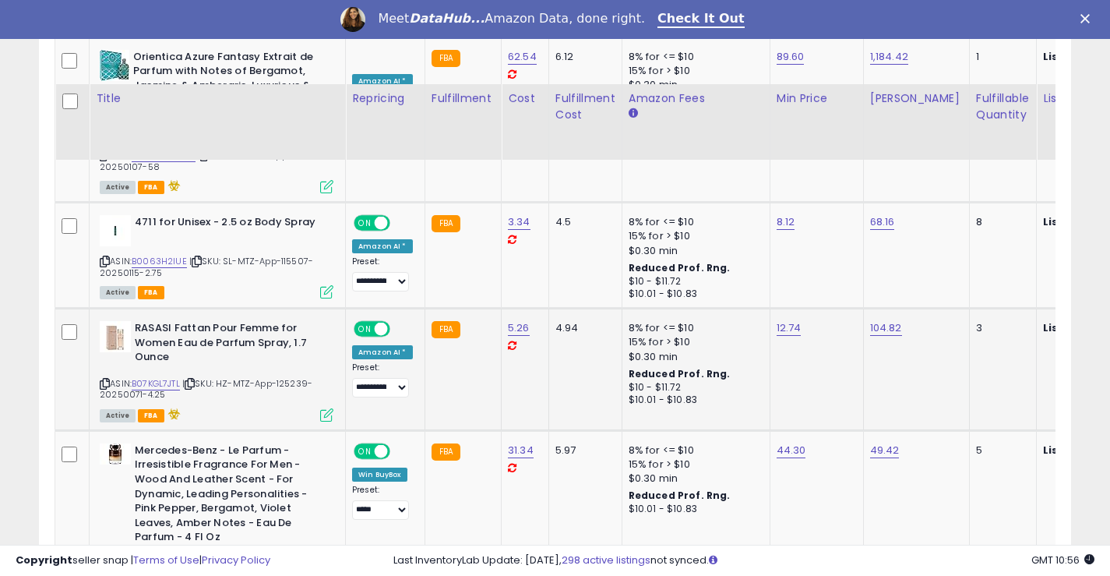
scroll to position [3466, 0]
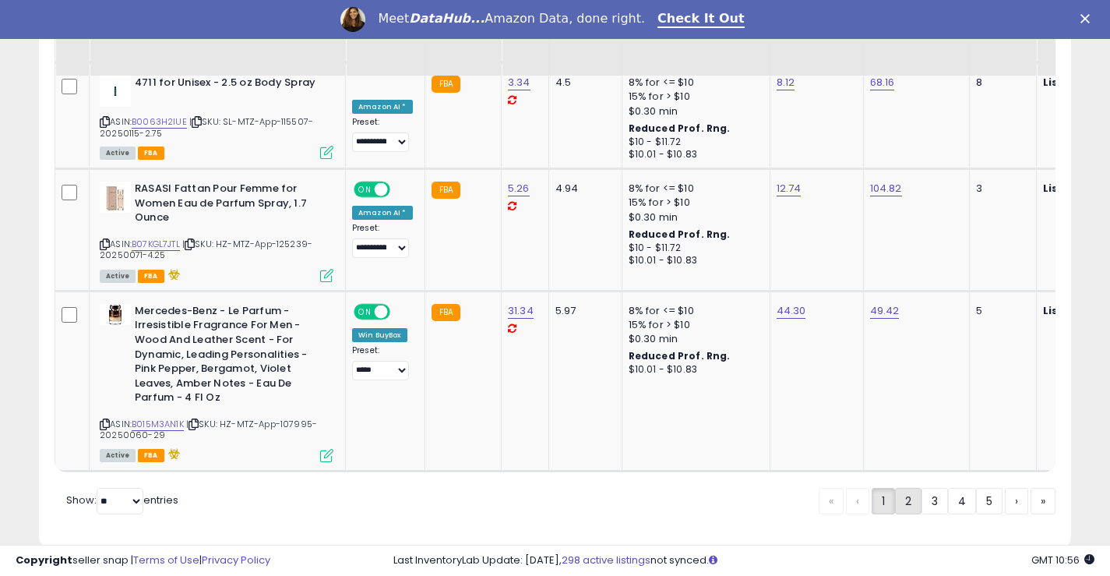
click at [905, 488] on link "2" at bounding box center [908, 501] width 26 height 26
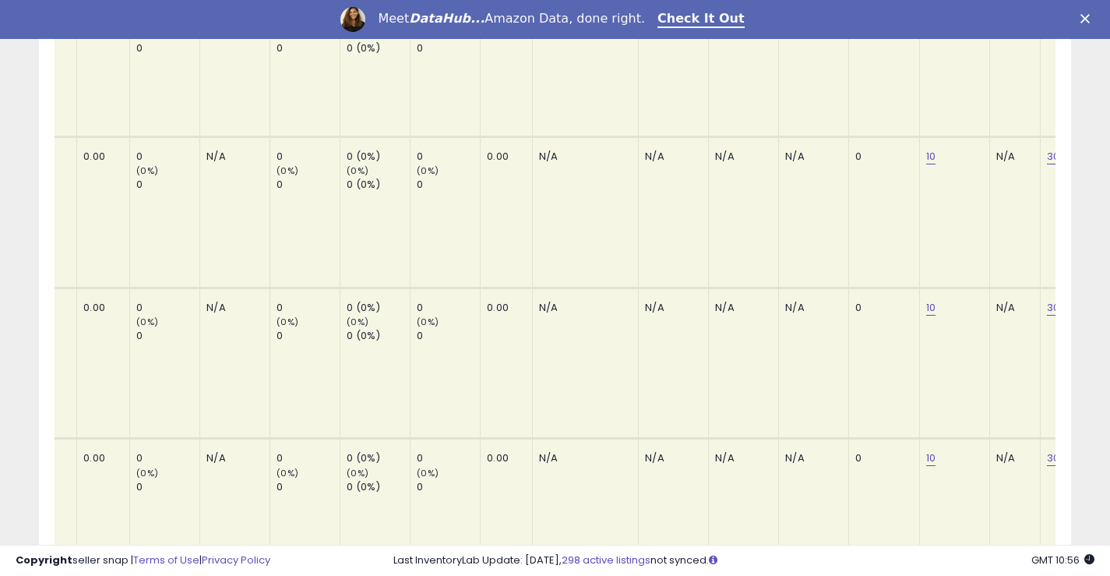
scroll to position [2221, 0]
